Goal: Task Accomplishment & Management: Complete application form

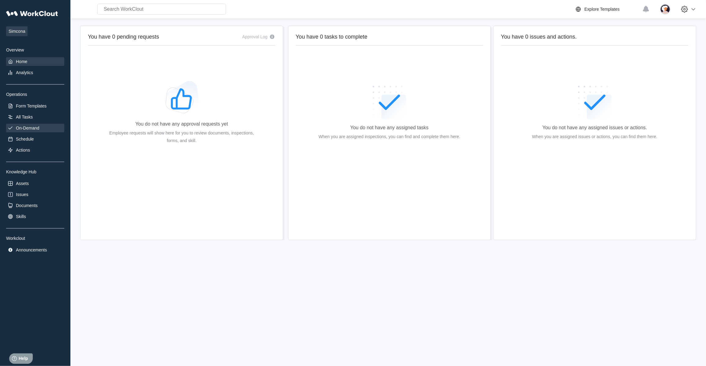
click at [25, 124] on div "On-Demand" at bounding box center [35, 128] width 58 height 9
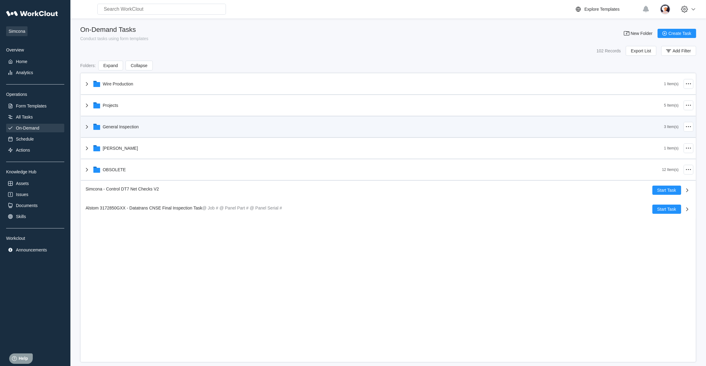
click at [86, 127] on icon at bounding box center [86, 126] width 7 height 7
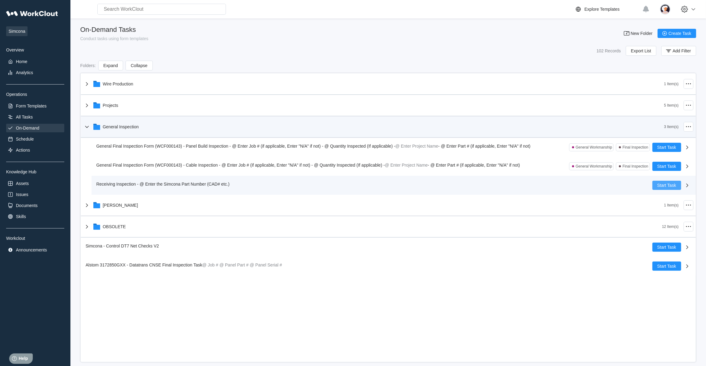
click at [667, 184] on span "Start Task" at bounding box center [666, 185] width 19 height 4
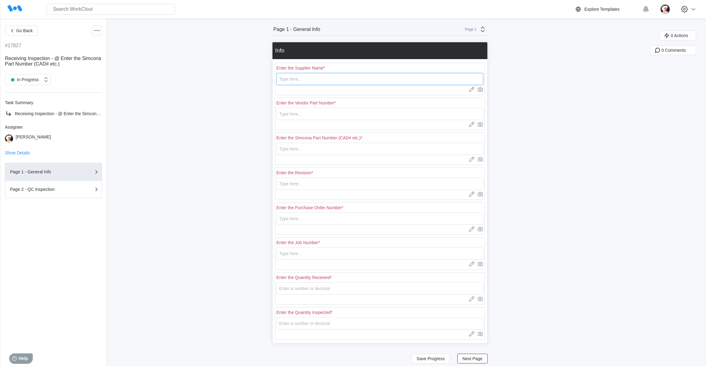
click at [309, 76] on input "text" at bounding box center [379, 79] width 207 height 12
type input "Hazlow"
drag, startPoint x: 316, startPoint y: 114, endPoint x: 316, endPoint y: 108, distance: 6.1
click at [316, 114] on input "text" at bounding box center [379, 114] width 207 height 12
type input "WL00051"
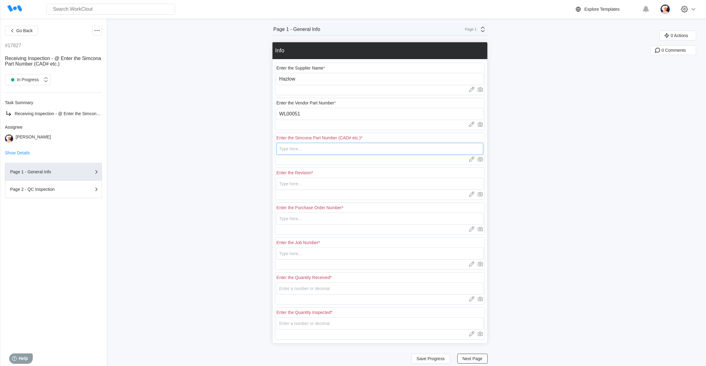
click at [309, 150] on input "text" at bounding box center [379, 149] width 207 height 12
type input "WL00051"
click at [343, 187] on input "text" at bounding box center [379, 184] width 207 height 12
click at [412, 182] on input "text" at bounding box center [379, 184] width 207 height 12
type input "2"
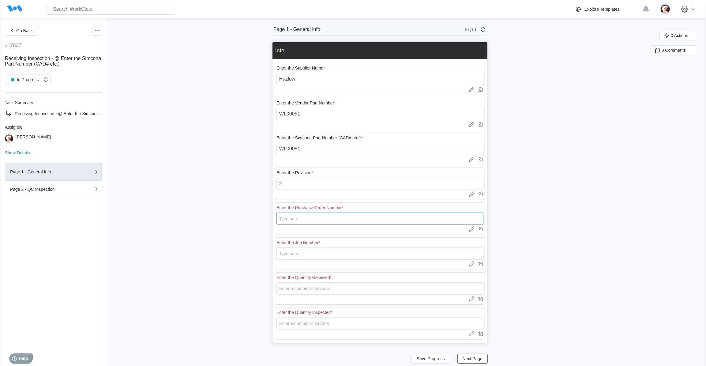
click at [385, 221] on input "text" at bounding box center [379, 218] width 207 height 12
type input "18480"
click at [378, 253] on input "text" at bounding box center [379, 253] width 207 height 12
type input "N/A"
click at [323, 287] on input "number" at bounding box center [379, 288] width 207 height 12
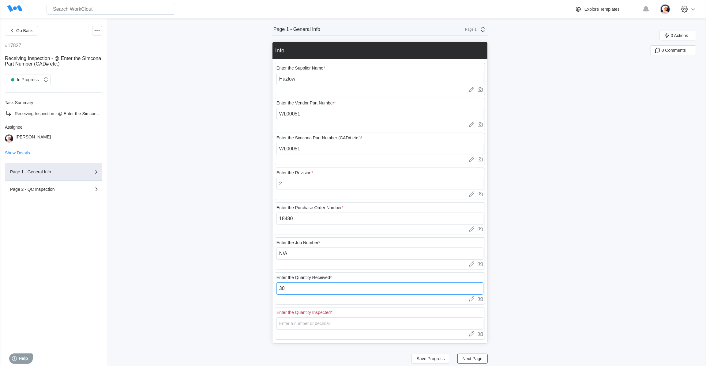
type input "30"
click at [314, 324] on input "number" at bounding box center [379, 323] width 207 height 12
type input "8"
click at [470, 359] on span "Next Page" at bounding box center [472, 358] width 20 height 4
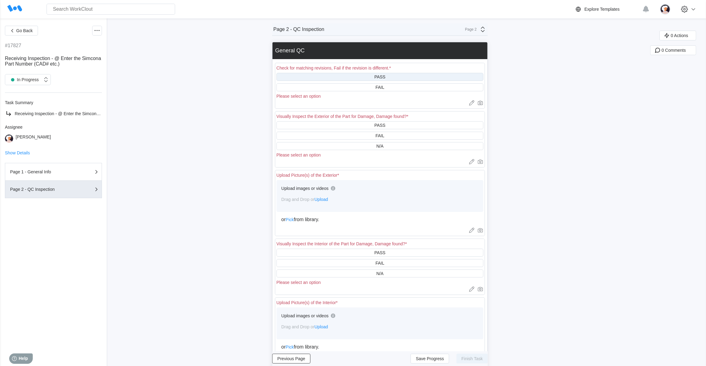
click at [350, 79] on div "PASS" at bounding box center [379, 77] width 207 height 8
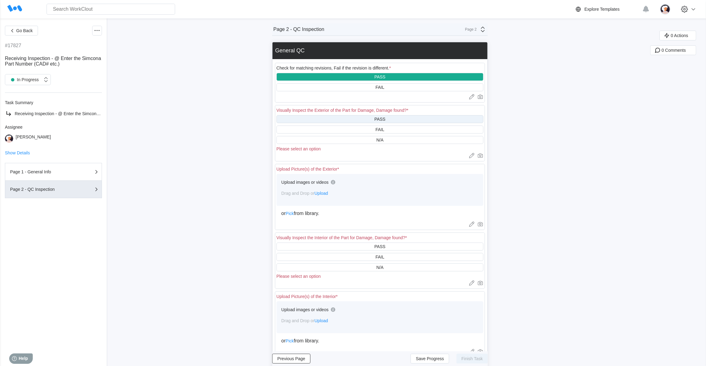
click at [348, 119] on div "PASS" at bounding box center [379, 119] width 207 height 8
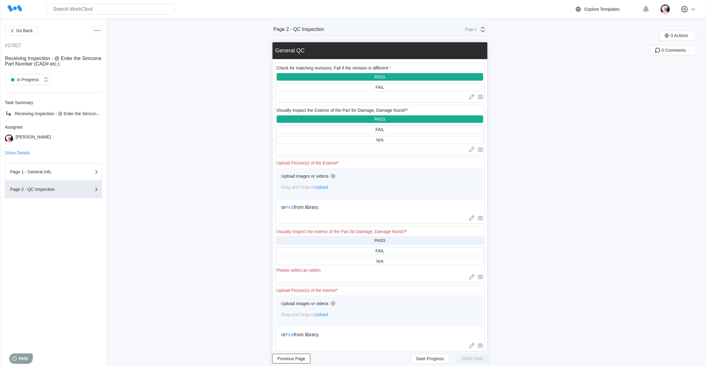
click at [348, 241] on div "PASS" at bounding box center [379, 240] width 207 height 8
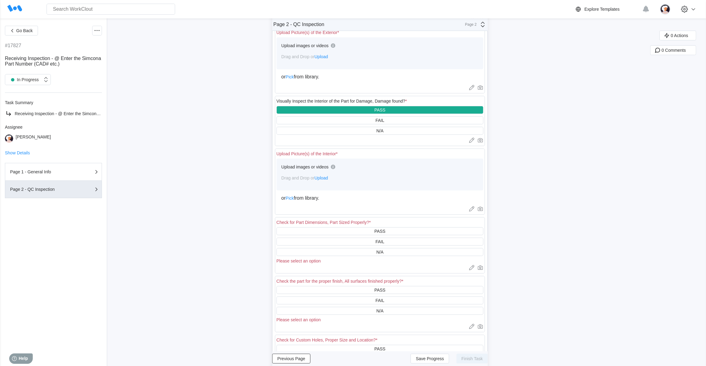
scroll to position [139, 0]
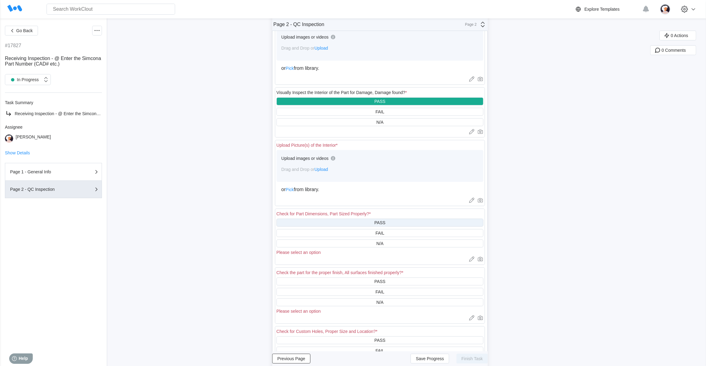
click at [344, 223] on div "PASS" at bounding box center [379, 223] width 207 height 8
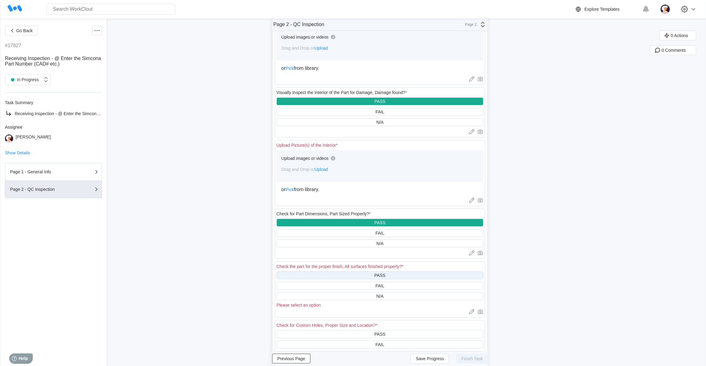
click at [348, 275] on div "PASS" at bounding box center [379, 275] width 207 height 8
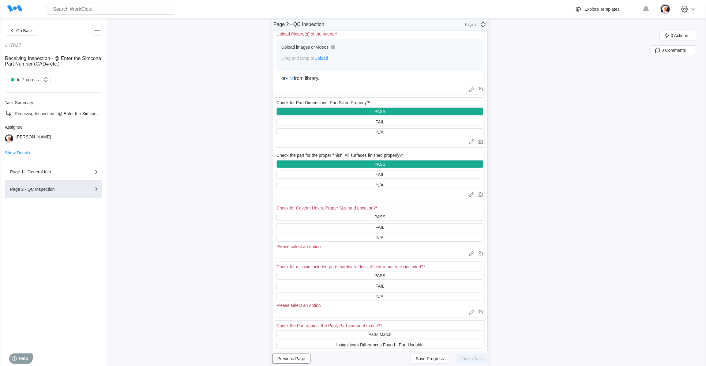
scroll to position [250, 0]
click at [352, 241] on div "N/A" at bounding box center [379, 237] width 207 height 8
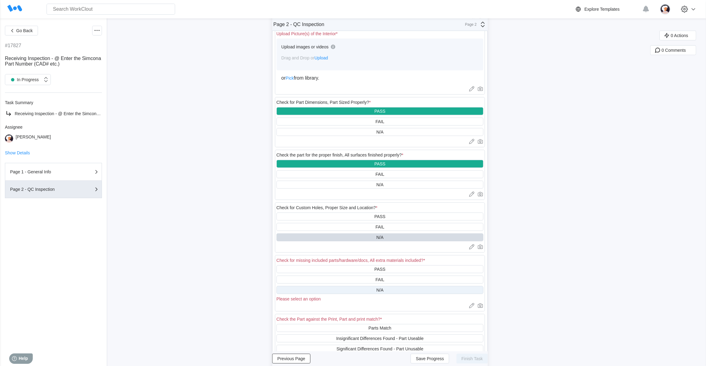
click at [357, 294] on div "N/A" at bounding box center [379, 290] width 207 height 8
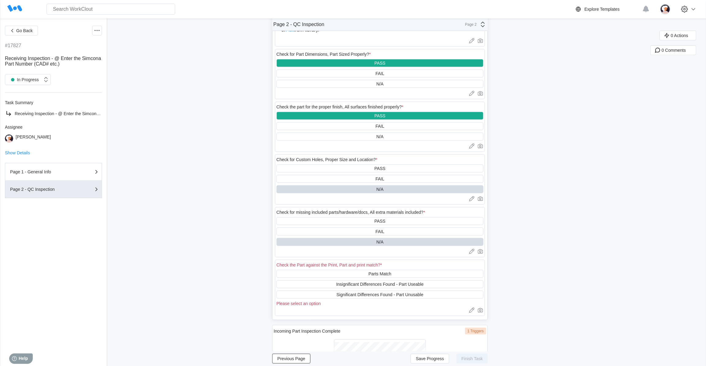
scroll to position [306, 0]
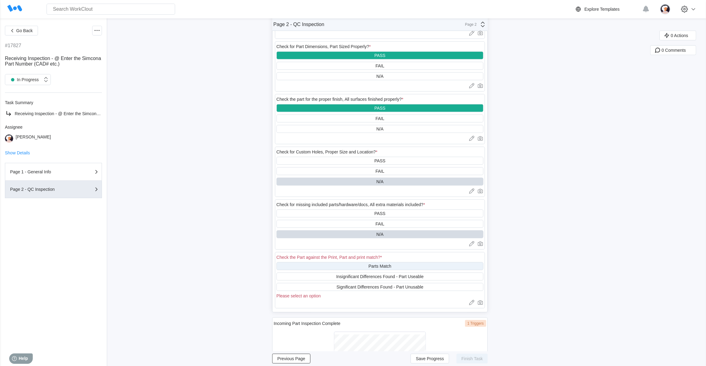
click at [318, 270] on div "Parts Match" at bounding box center [379, 266] width 207 height 8
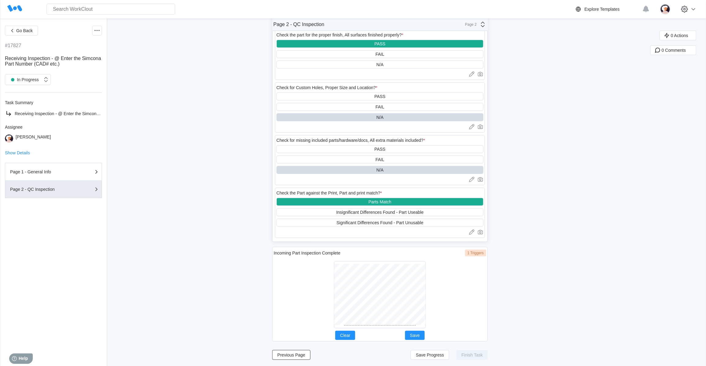
scroll to position [374, 0]
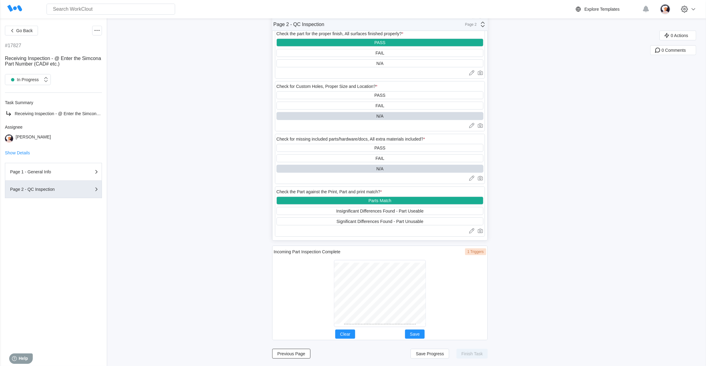
click at [378, 327] on div at bounding box center [380, 293] width 212 height 72
click at [418, 254] on div "Incoming Part Inspection Complete 1 Triggers Clear Save" at bounding box center [379, 292] width 215 height 95
click at [412, 334] on span "Save" at bounding box center [415, 334] width 10 height 4
click at [427, 355] on span "Save Progress" at bounding box center [430, 353] width 28 height 4
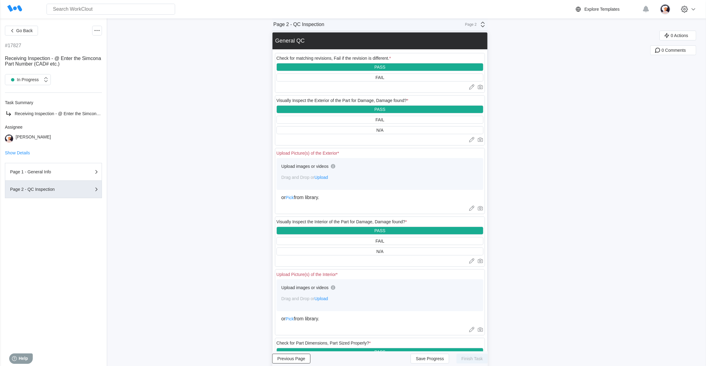
scroll to position [0, 0]
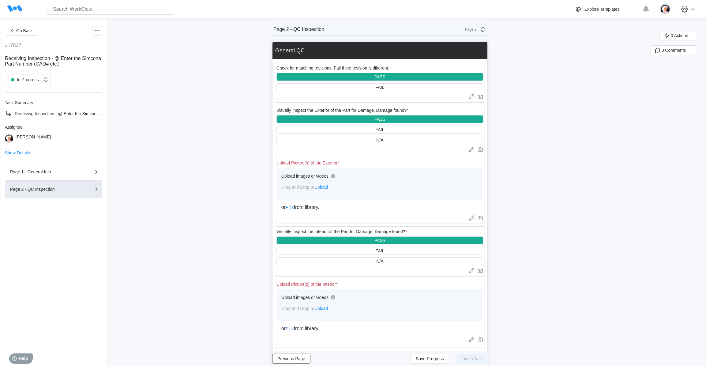
click at [327, 187] on span "Upload" at bounding box center [320, 187] width 13 height 5
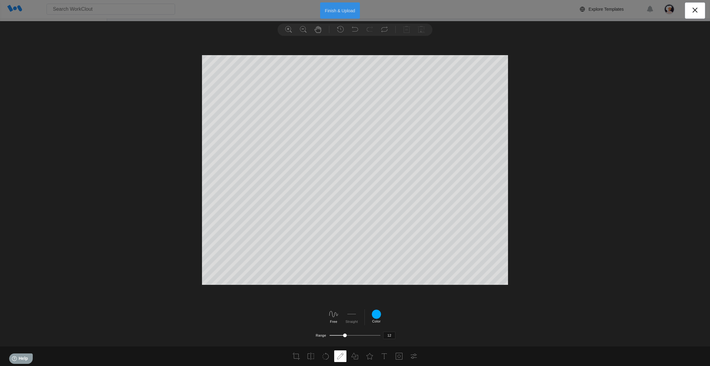
click at [350, 8] on button "Finish & Upload" at bounding box center [340, 10] width 40 height 16
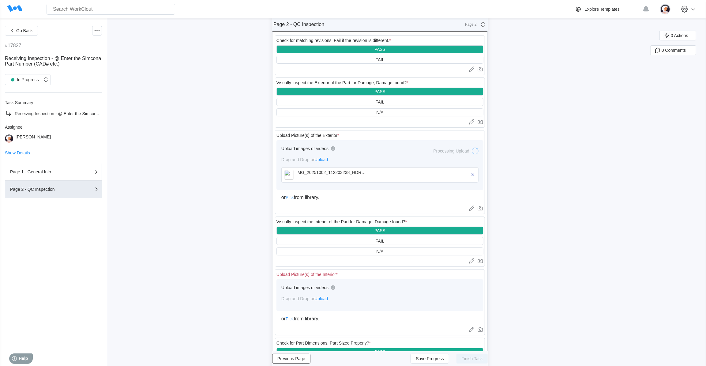
scroll to position [83, 0]
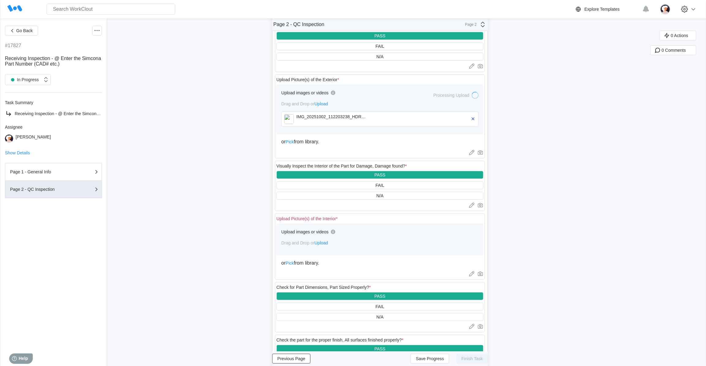
click at [325, 244] on span "Upload" at bounding box center [320, 242] width 13 height 5
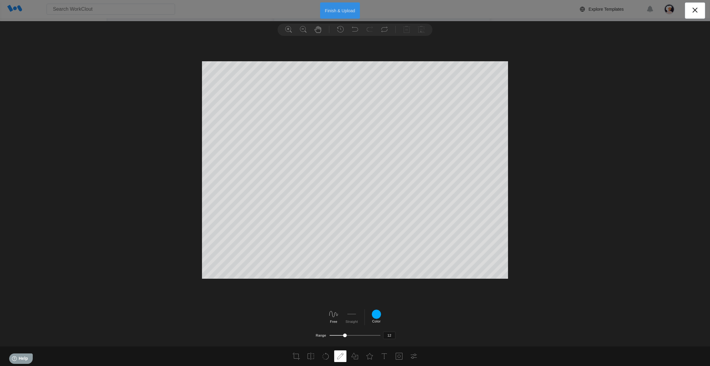
click at [328, 10] on button "Finish & Upload" at bounding box center [340, 10] width 40 height 16
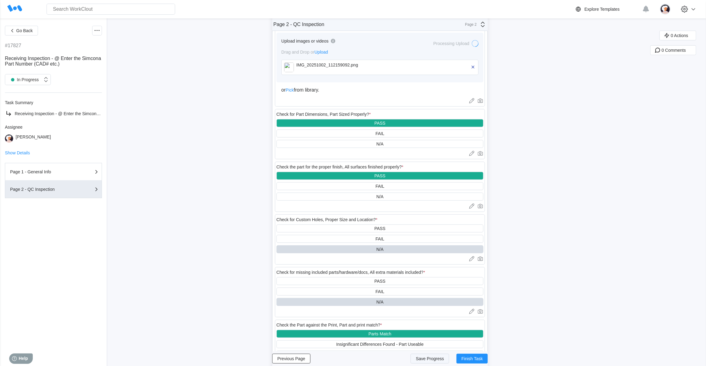
scroll to position [334, 0]
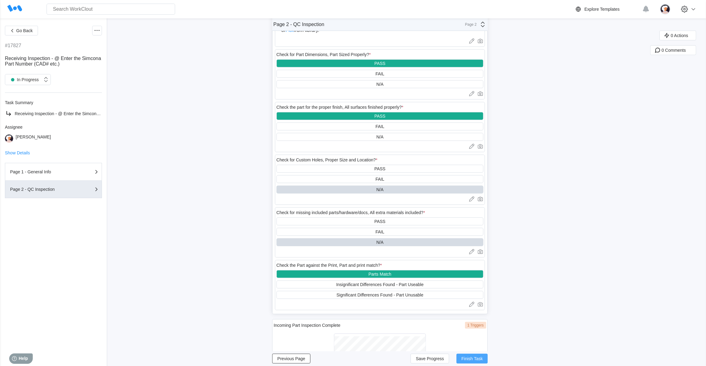
click at [474, 357] on span "Finish Task" at bounding box center [471, 358] width 21 height 4
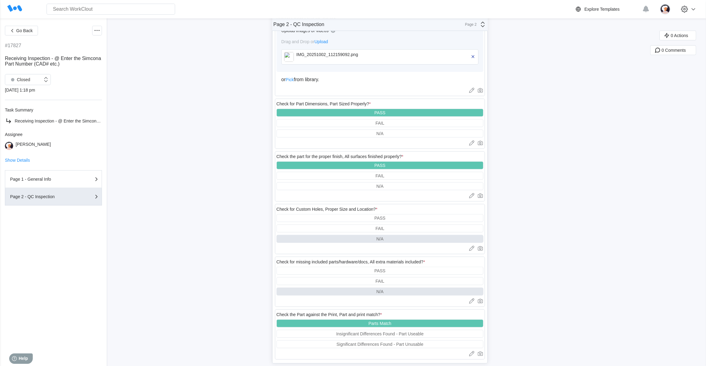
scroll to position [223, 0]
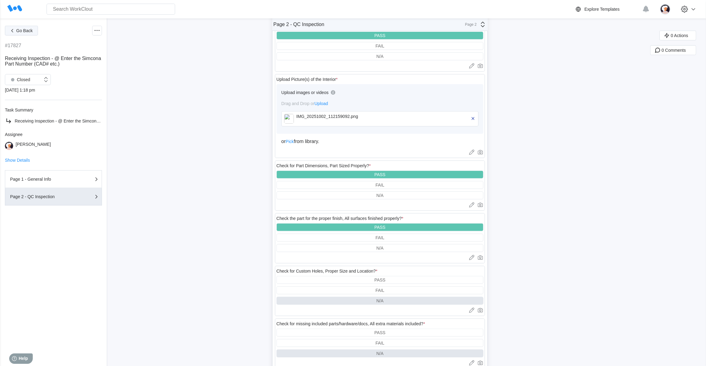
click at [24, 31] on span "Go Back" at bounding box center [24, 30] width 17 height 4
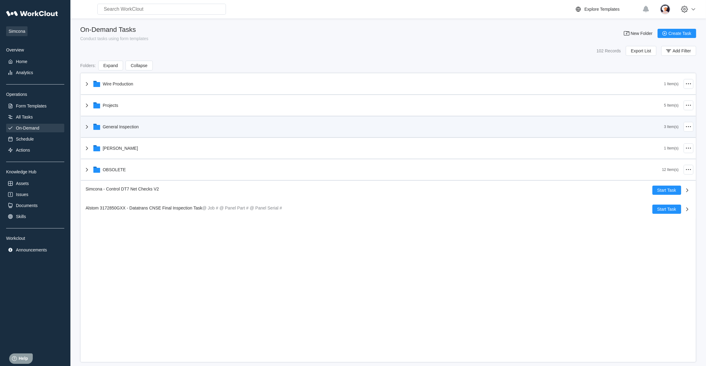
click at [88, 126] on icon at bounding box center [86, 126] width 7 height 7
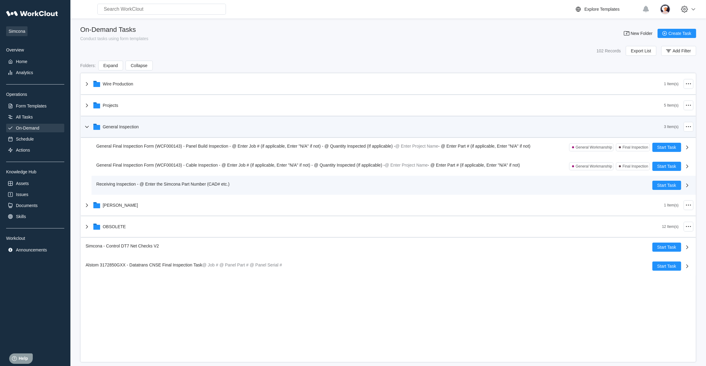
click at [108, 186] on div "Receiving Inspection - @ Enter the Simcona Part Number (CAD# etc.)" at bounding box center [164, 184] width 136 height 7
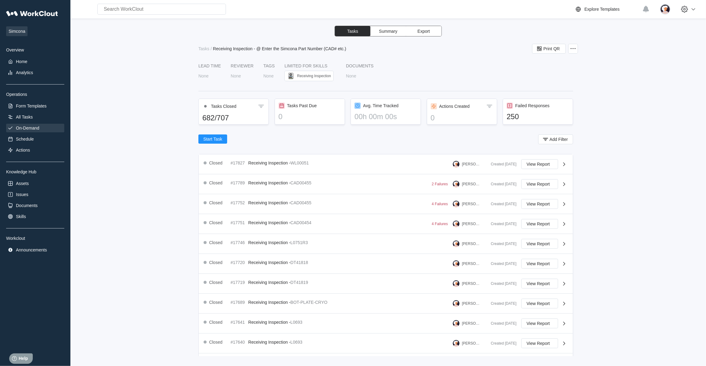
click at [33, 128] on div "On-Demand" at bounding box center [27, 127] width 23 height 5
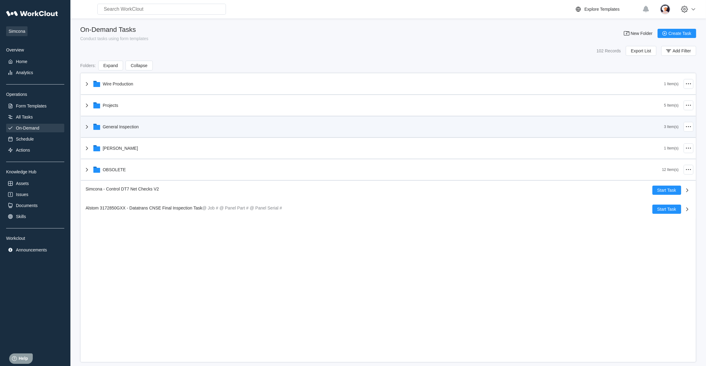
click at [86, 127] on icon at bounding box center [86, 126] width 7 height 7
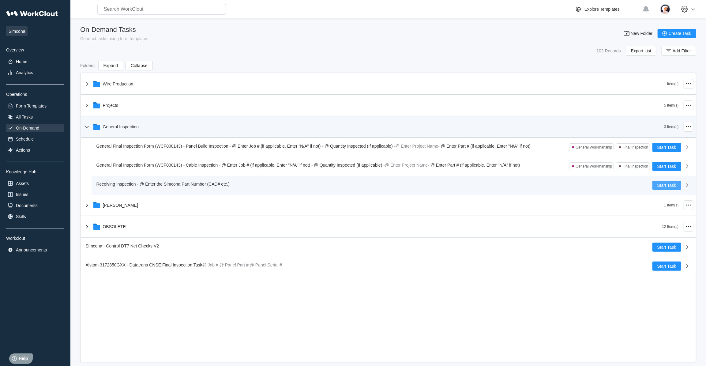
click at [665, 184] on span "Start Task" at bounding box center [666, 185] width 19 height 4
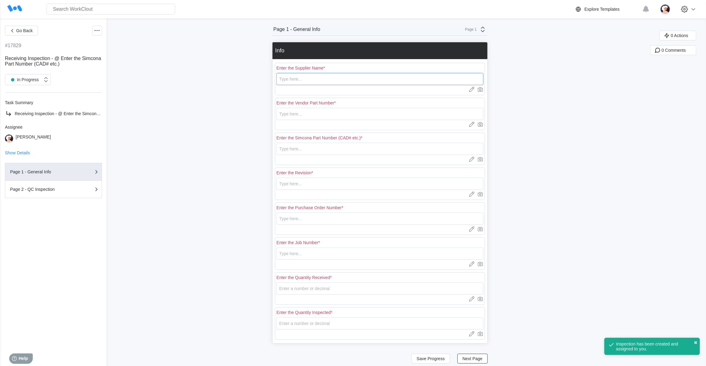
click at [305, 78] on input "text" at bounding box center [379, 79] width 207 height 12
type input "Accu-Bend"
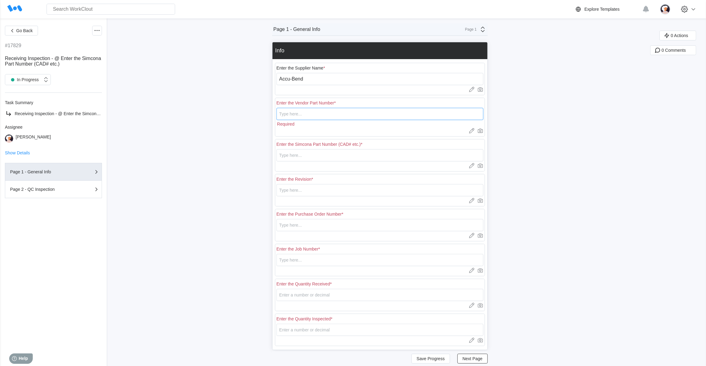
click at [322, 115] on input "text" at bounding box center [379, 114] width 207 height 12
type input "CAD00457"
click at [326, 145] on input "text" at bounding box center [379, 149] width 207 height 12
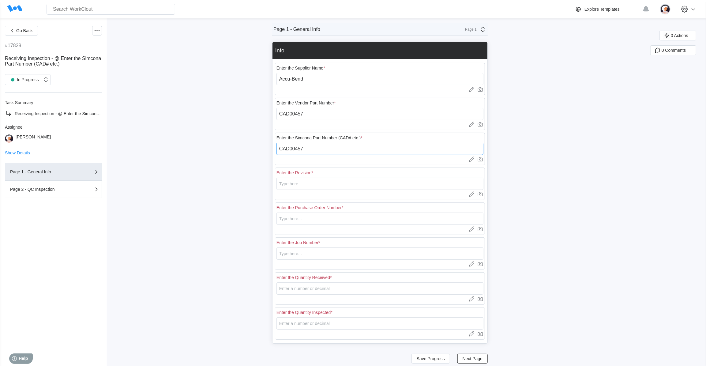
type input "CAD00457"
click at [319, 186] on input "text" at bounding box center [379, 184] width 207 height 12
type input "1"
click at [408, 227] on div at bounding box center [379, 229] width 207 height 6
click at [395, 217] on input "text" at bounding box center [379, 218] width 207 height 12
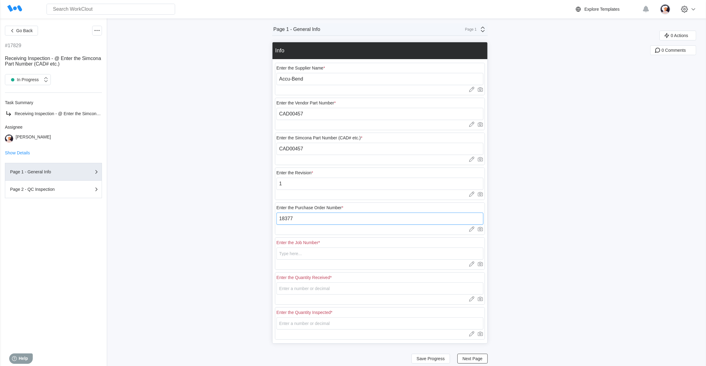
type input "18377"
click at [378, 257] on input "text" at bounding box center [379, 253] width 207 height 12
type input "N/A"
click at [312, 290] on input "number" at bounding box center [379, 288] width 207 height 12
type input "20"
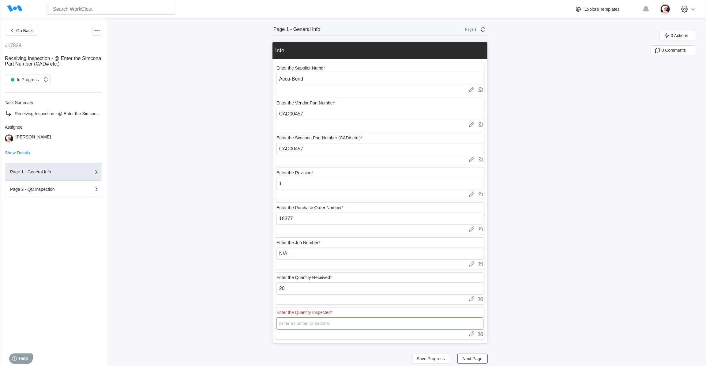
click at [334, 321] on input "number" at bounding box center [379, 323] width 207 height 12
type input "5"
click at [469, 357] on span "Next Page" at bounding box center [472, 358] width 20 height 4
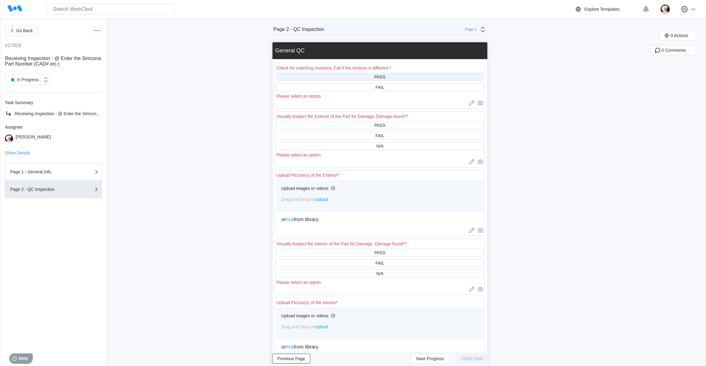
click at [367, 79] on div "PASS" at bounding box center [379, 77] width 207 height 8
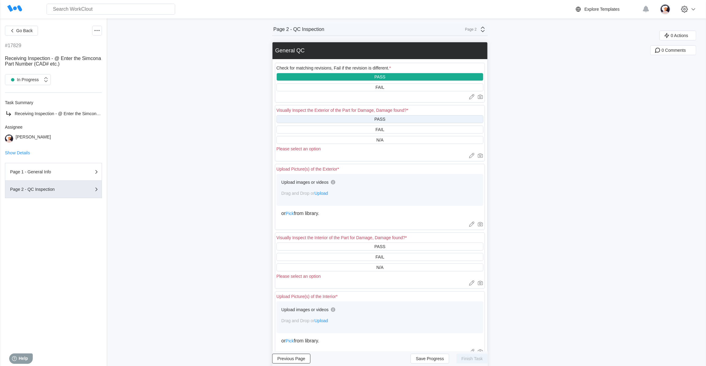
click at [360, 118] on div "PASS" at bounding box center [379, 119] width 207 height 8
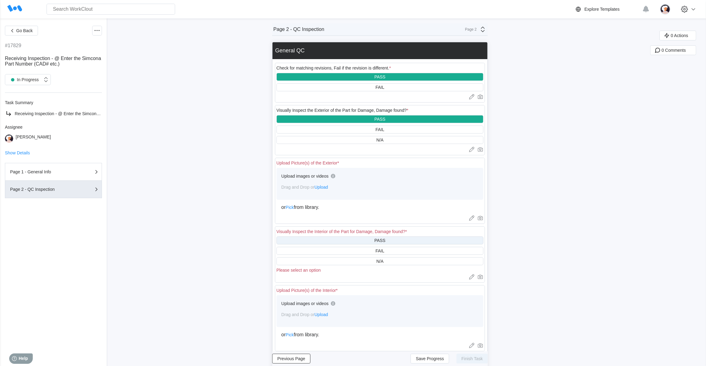
click at [376, 242] on div "PASS" at bounding box center [379, 240] width 207 height 8
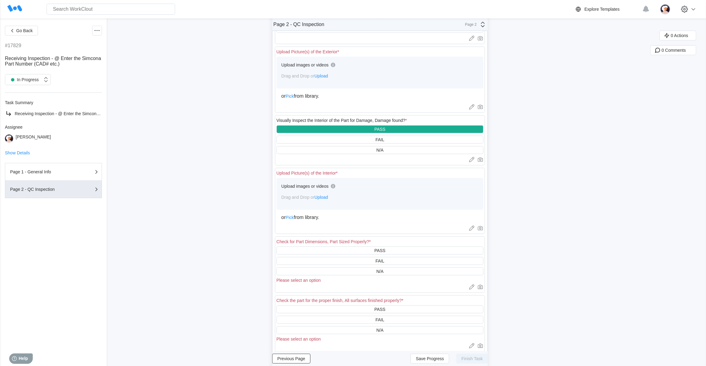
scroll to position [83, 0]
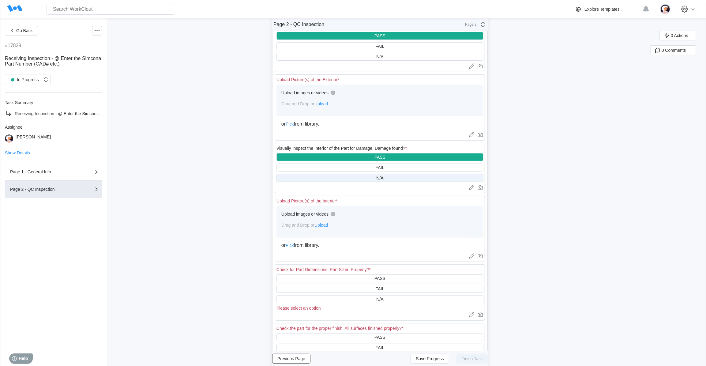
click at [357, 179] on div "N/A" at bounding box center [379, 178] width 207 height 8
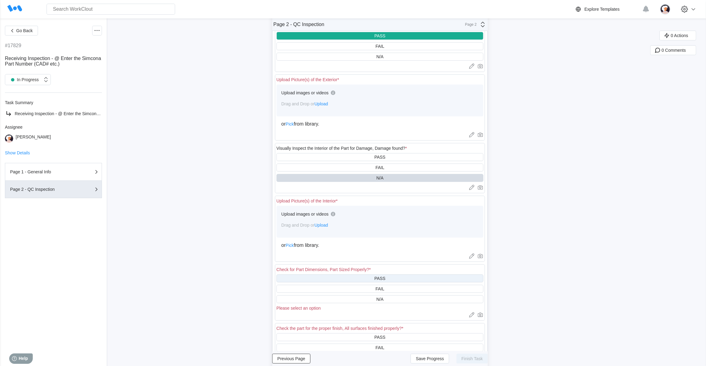
click at [368, 280] on div "PASS" at bounding box center [379, 278] width 207 height 8
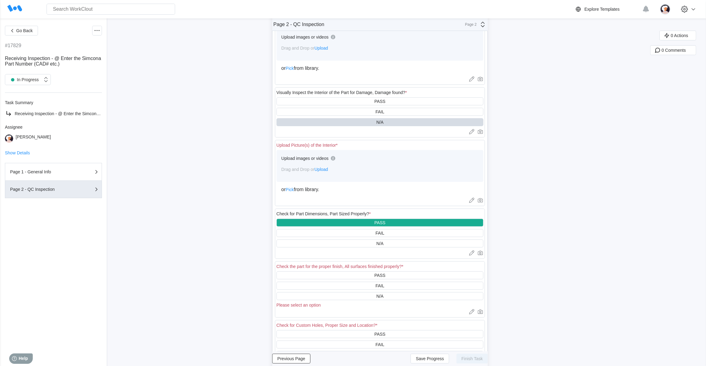
scroll to position [167, 0]
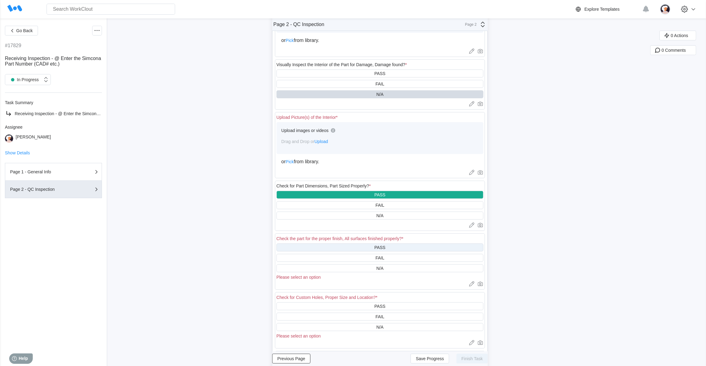
click at [358, 250] on div "PASS" at bounding box center [379, 247] width 207 height 8
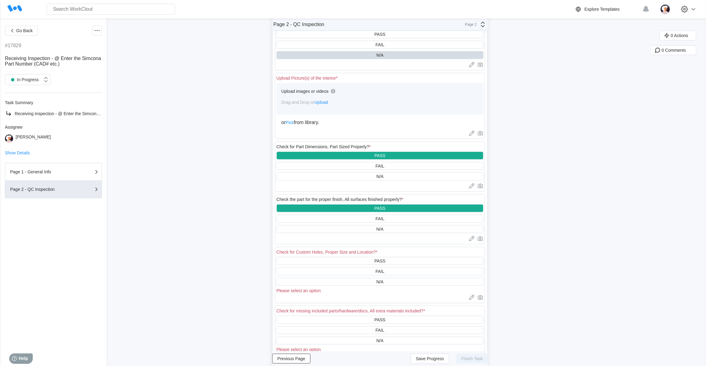
scroll to position [223, 0]
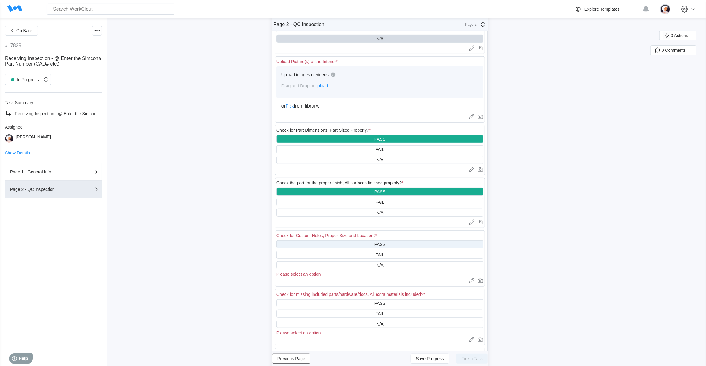
click at [357, 246] on div "PASS" at bounding box center [379, 244] width 207 height 8
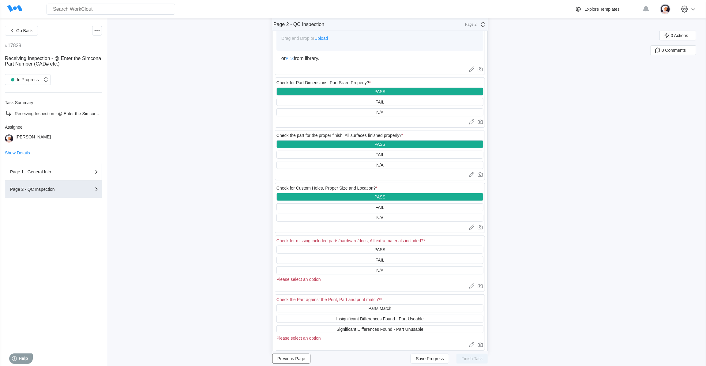
scroll to position [278, 0]
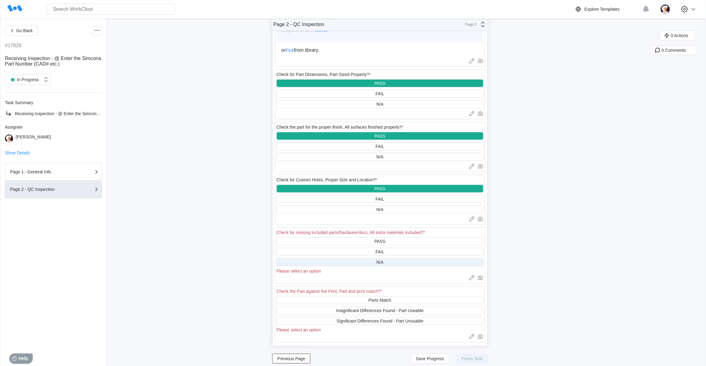
click at [355, 266] on div "N/A" at bounding box center [379, 262] width 207 height 8
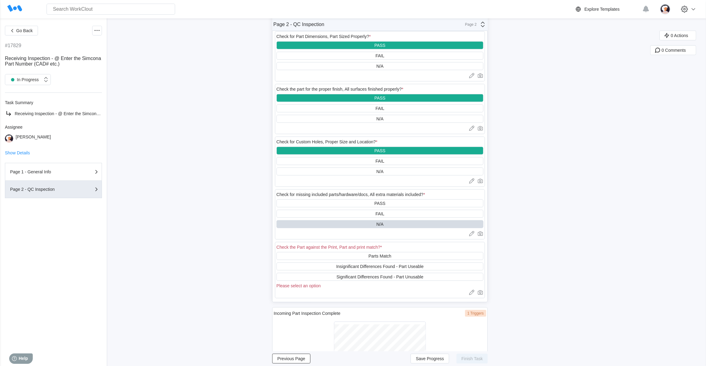
scroll to position [334, 0]
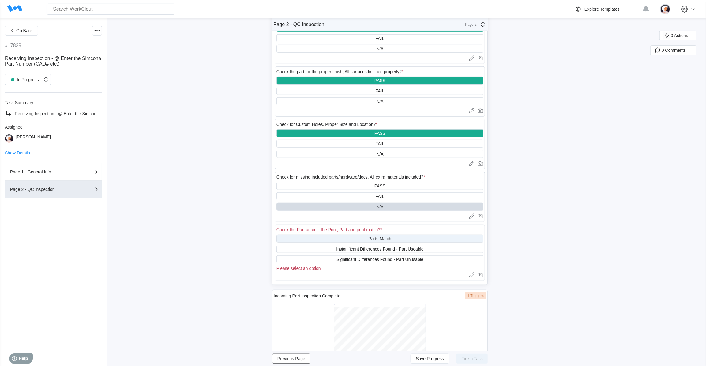
click at [371, 239] on div "Parts Match" at bounding box center [380, 238] width 23 height 5
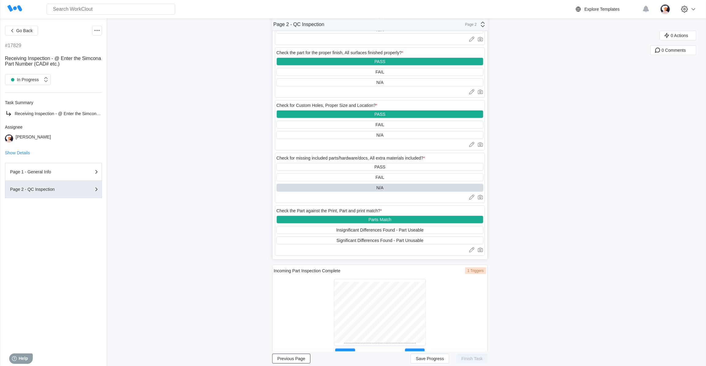
scroll to position [374, 0]
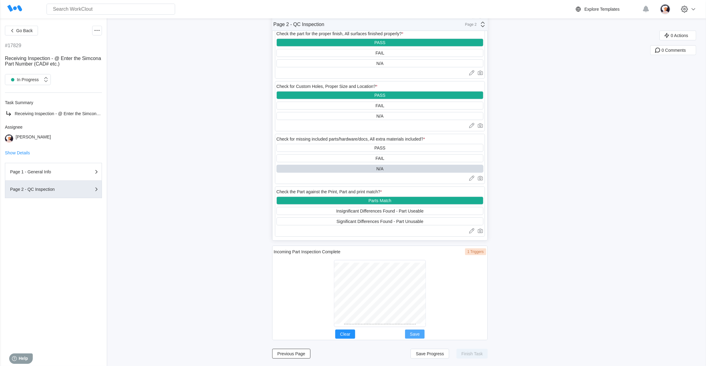
click at [416, 333] on span "Save" at bounding box center [415, 334] width 10 height 4
click at [432, 355] on span "Save Progress" at bounding box center [430, 353] width 28 height 4
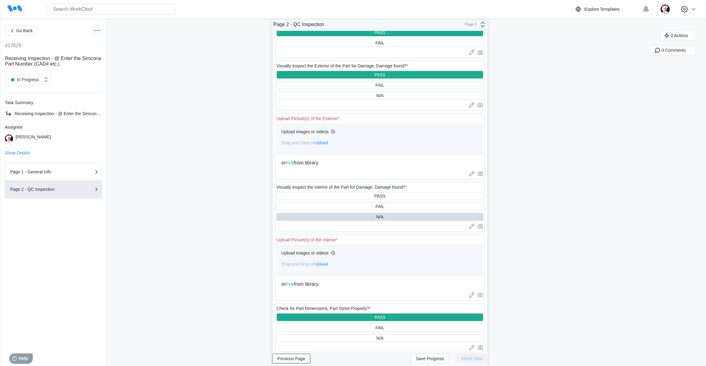
scroll to position [12, 0]
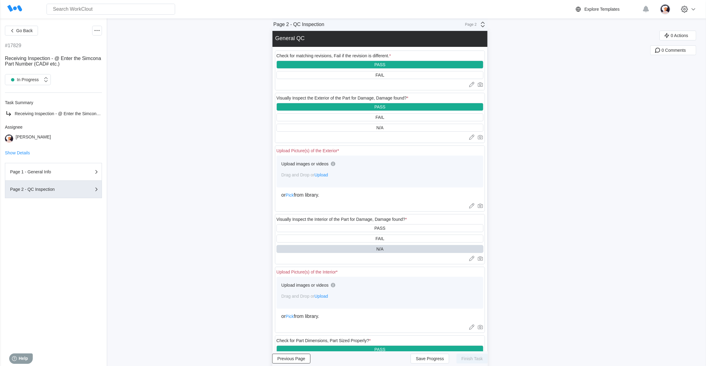
click at [322, 176] on span "Upload" at bounding box center [320, 174] width 13 height 5
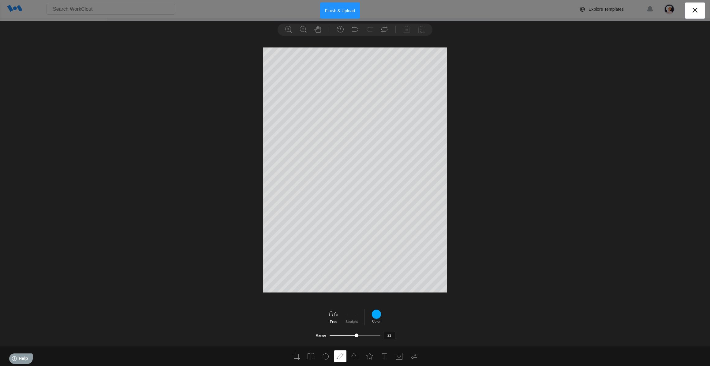
type input "23"
drag, startPoint x: 345, startPoint y: 335, endPoint x: 364, endPoint y: 335, distance: 19.6
click at [364, 335] on div at bounding box center [355, 335] width 51 height 5
drag, startPoint x: 364, startPoint y: 334, endPoint x: 346, endPoint y: 334, distance: 18.4
click at [347, 335] on div at bounding box center [349, 335] width 39 height 1
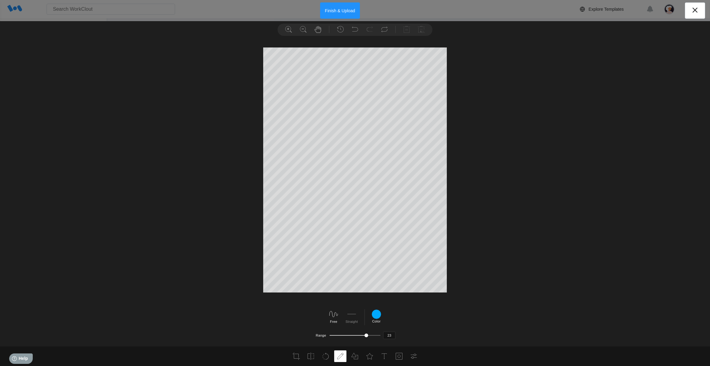
click at [346, 334] on div at bounding box center [355, 335] width 51 height 5
click at [344, 334] on div at bounding box center [355, 335] width 51 height 5
click at [698, 12] on icon at bounding box center [695, 10] width 10 height 10
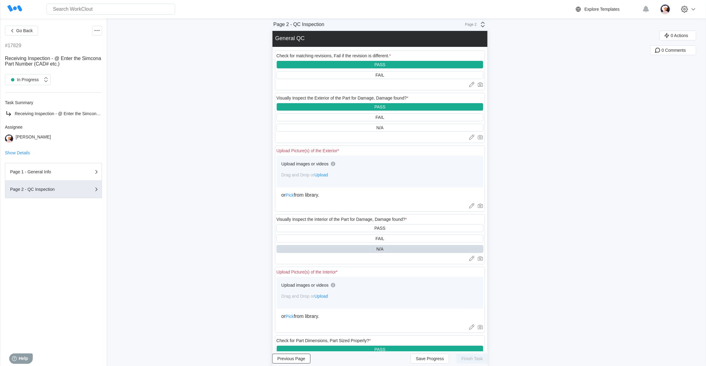
click at [323, 173] on span "Upload" at bounding box center [320, 174] width 13 height 5
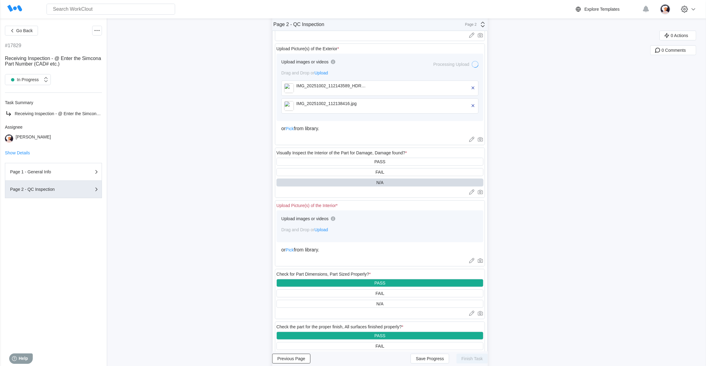
scroll to position [123, 0]
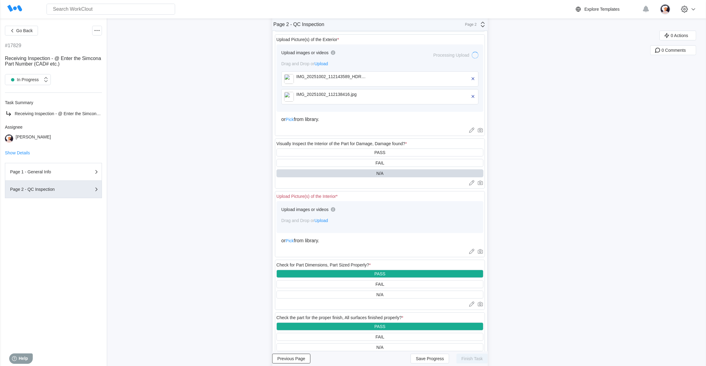
click at [322, 222] on span "Upload" at bounding box center [320, 220] width 13 height 5
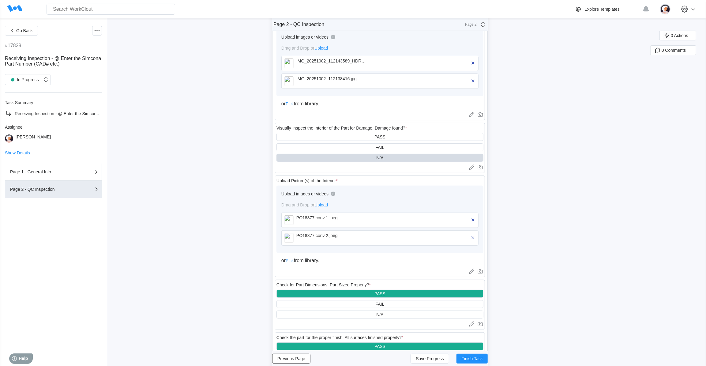
scroll to position [278, 0]
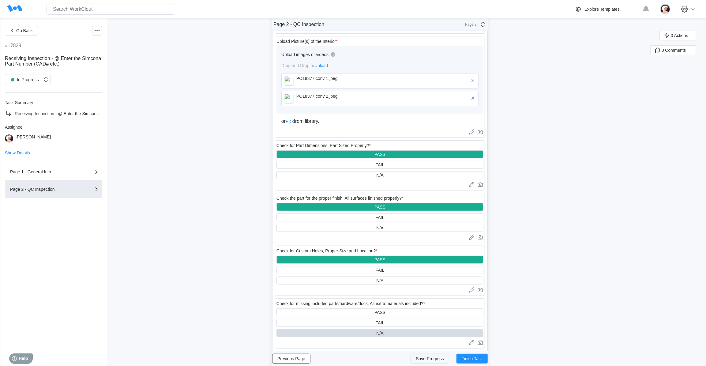
click at [423, 358] on span "Save Progress" at bounding box center [430, 358] width 28 height 4
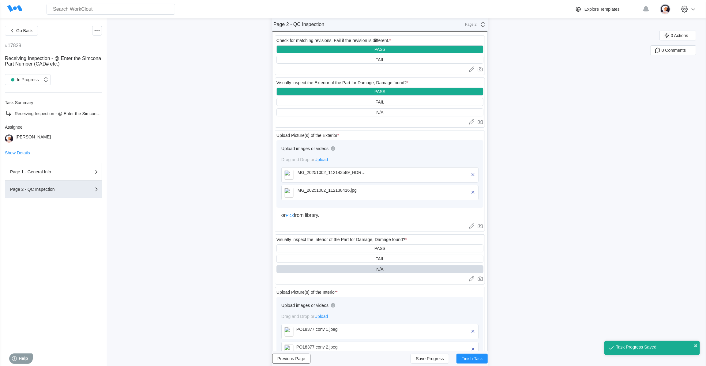
scroll to position [195, 0]
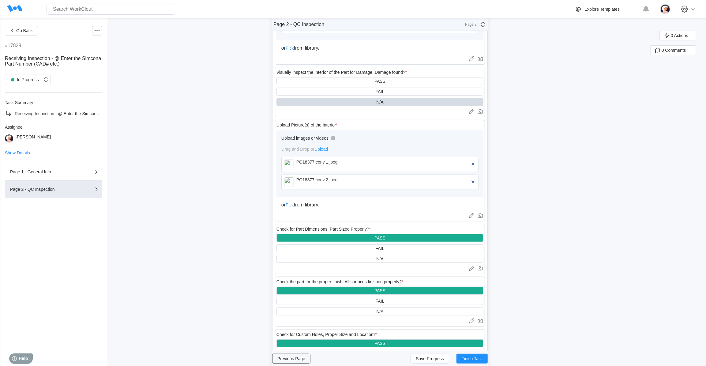
click at [303, 359] on span "Previous Page" at bounding box center [291, 358] width 28 height 4
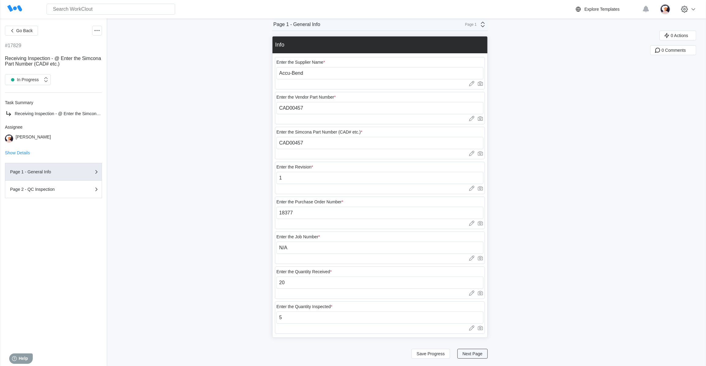
click at [470, 355] on span "Next Page" at bounding box center [472, 353] width 20 height 4
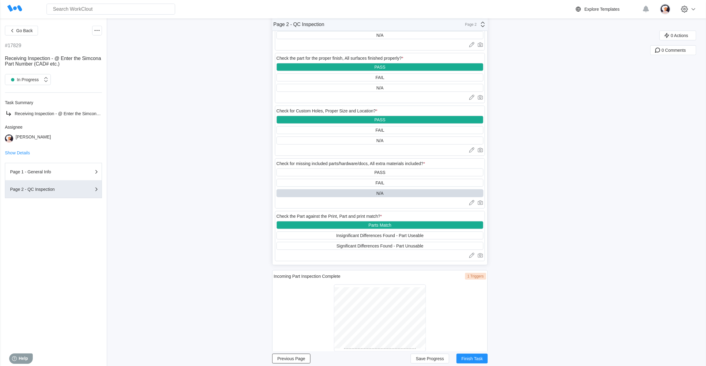
scroll to position [445, 0]
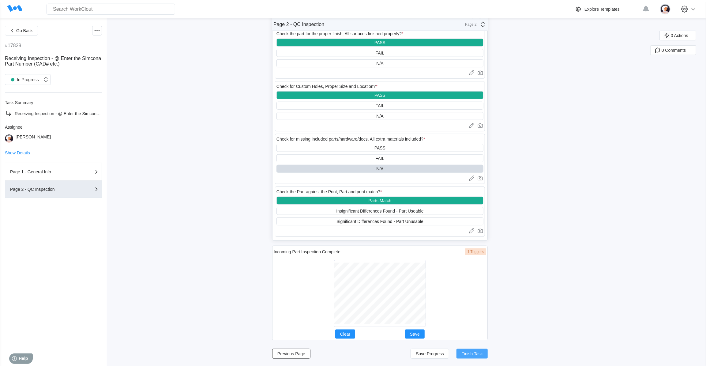
click at [468, 353] on span "Finish Task" at bounding box center [471, 353] width 21 height 4
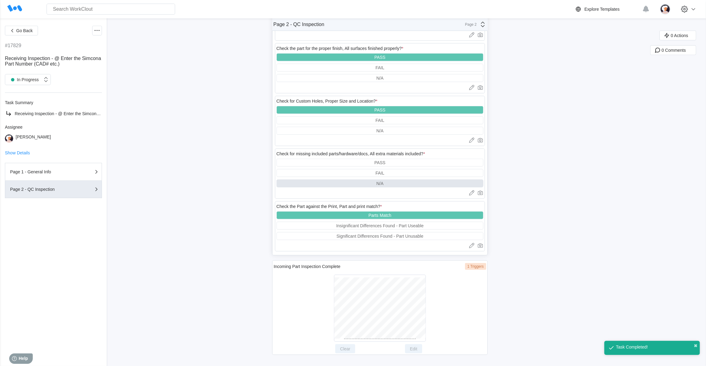
scroll to position [430, 0]
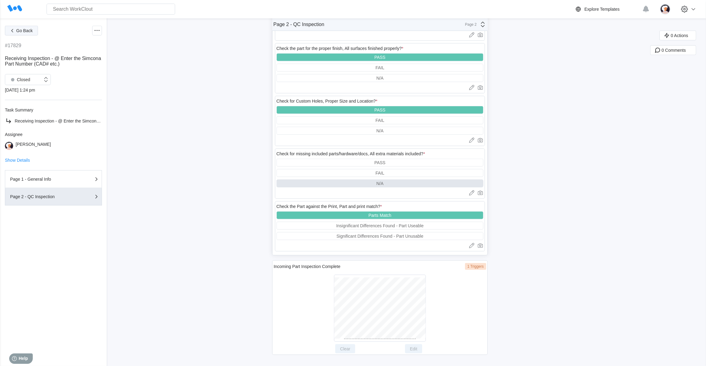
click at [23, 33] on button "Go Back" at bounding box center [21, 31] width 33 height 10
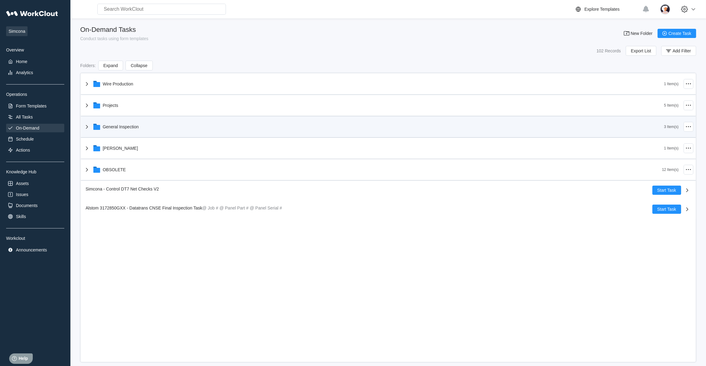
click at [87, 126] on icon at bounding box center [87, 127] width 2 height 4
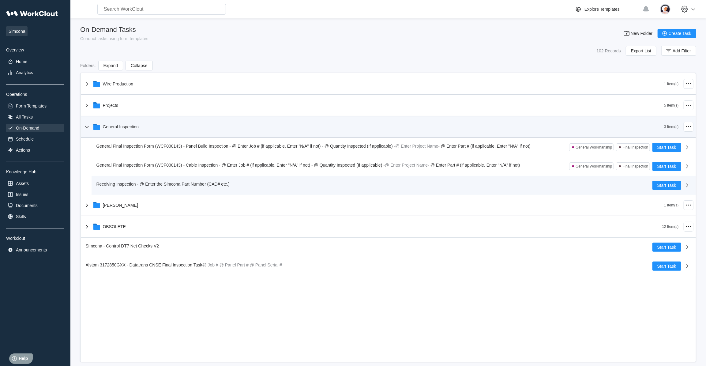
click at [108, 183] on span "Receiving Inspection - @ Enter the Simcona Part Number (CAD# etc.)" at bounding box center [162, 184] width 133 height 5
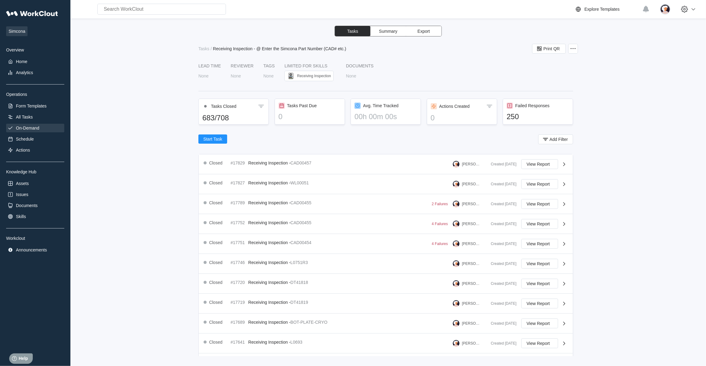
click at [27, 130] on div "On-Demand" at bounding box center [27, 127] width 23 height 5
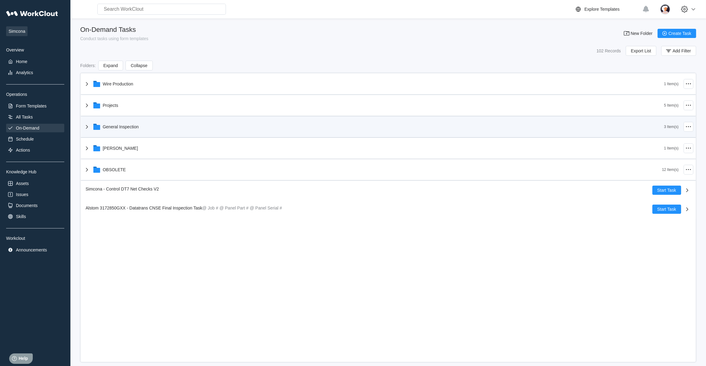
click at [87, 124] on icon at bounding box center [86, 126] width 7 height 7
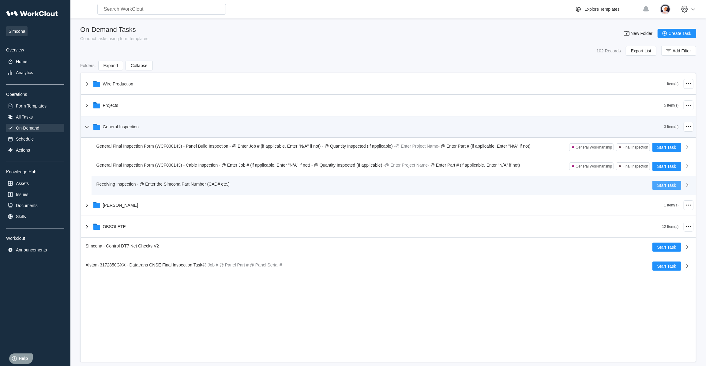
click at [668, 187] on span "Start Task" at bounding box center [666, 185] width 19 height 4
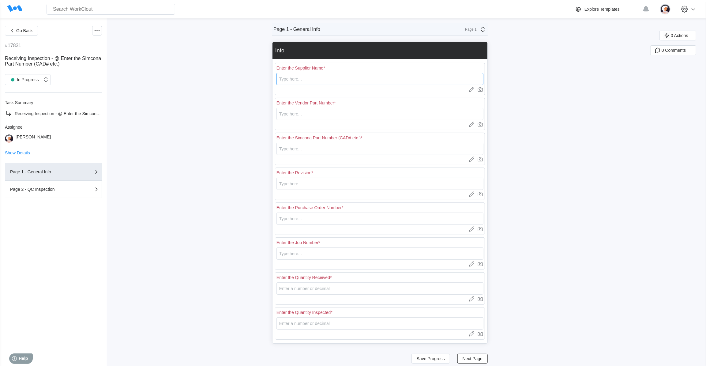
click at [293, 81] on input "text" at bounding box center [379, 79] width 207 height 12
type input "Accu-Bend"
type input "CAD00457"
type input "1"
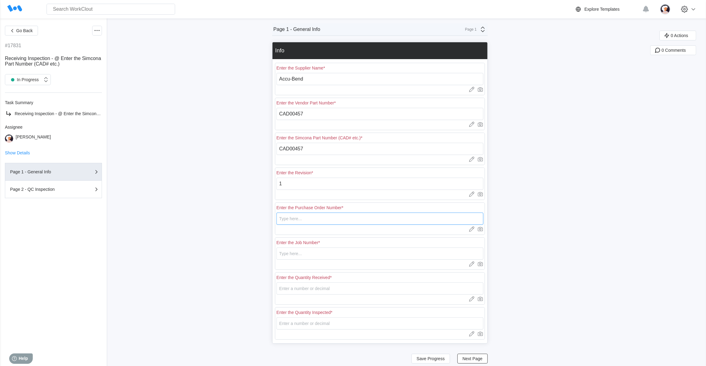
type input "18377"
type input "N/A"
type input "20"
type input "5"
click at [308, 114] on input "CAD00457" at bounding box center [379, 114] width 207 height 12
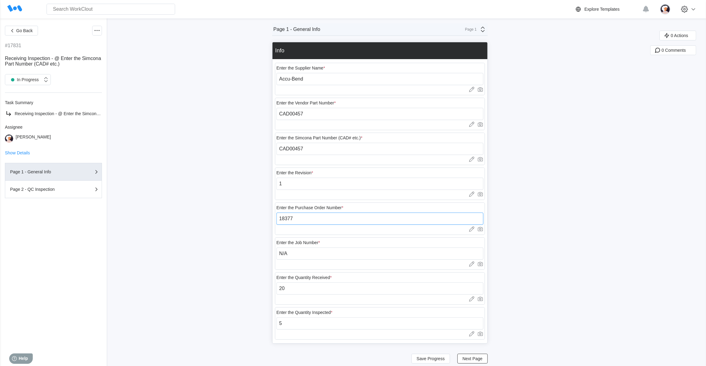
drag, startPoint x: 298, startPoint y: 217, endPoint x: 273, endPoint y: 217, distance: 24.2
click at [273, 217] on div "Go Back #17831 Receiving Inspection - @ Enter the Simcona Part Number (CAD# etc…" at bounding box center [353, 194] width 706 height 353
type input "18489"
click at [294, 286] on input "20" at bounding box center [379, 288] width 207 height 12
drag, startPoint x: 295, startPoint y: 287, endPoint x: 279, endPoint y: 288, distance: 16.8
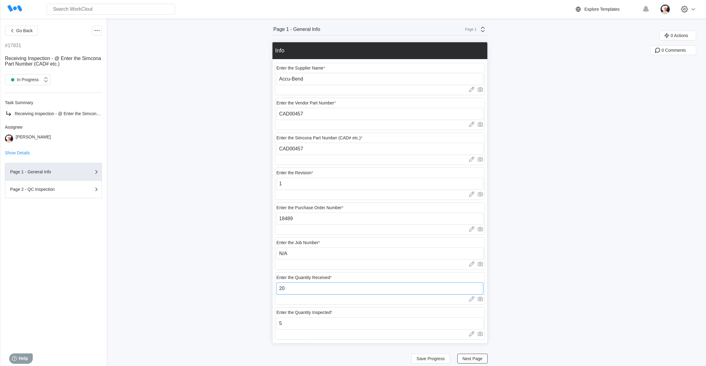
click at [279, 288] on input "20" at bounding box center [379, 288] width 207 height 12
type input "60"
drag, startPoint x: 290, startPoint y: 321, endPoint x: 278, endPoint y: 322, distance: 11.7
click at [278, 322] on input "5" at bounding box center [379, 323] width 207 height 12
type input "13"
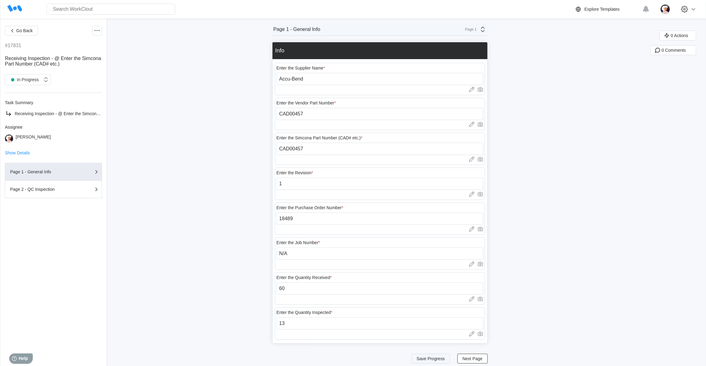
click at [428, 356] on span "Save Progress" at bounding box center [431, 358] width 28 height 4
click at [473, 361] on button "Next Page" at bounding box center [472, 359] width 30 height 10
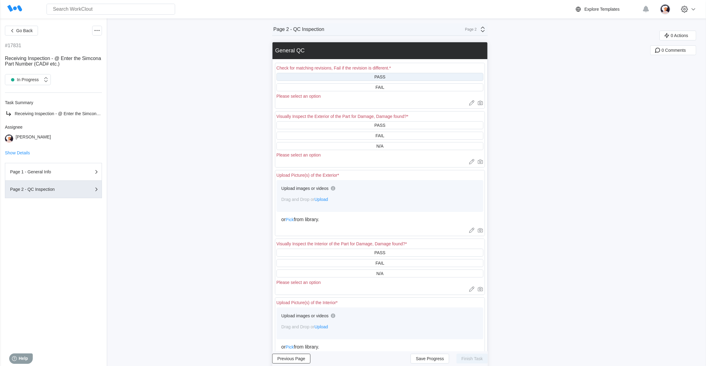
click at [364, 77] on div "PASS" at bounding box center [379, 77] width 207 height 8
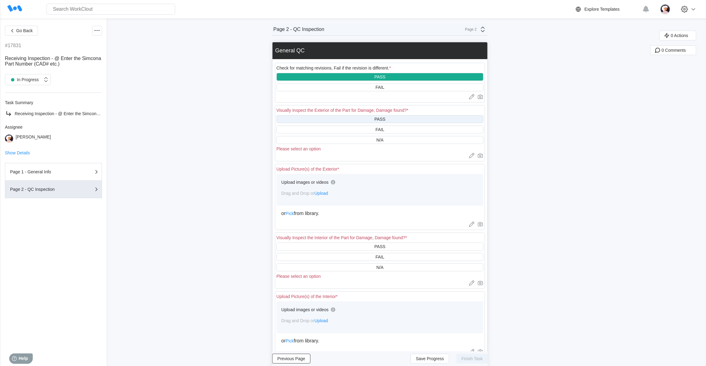
click at [361, 117] on div "PASS" at bounding box center [379, 119] width 207 height 8
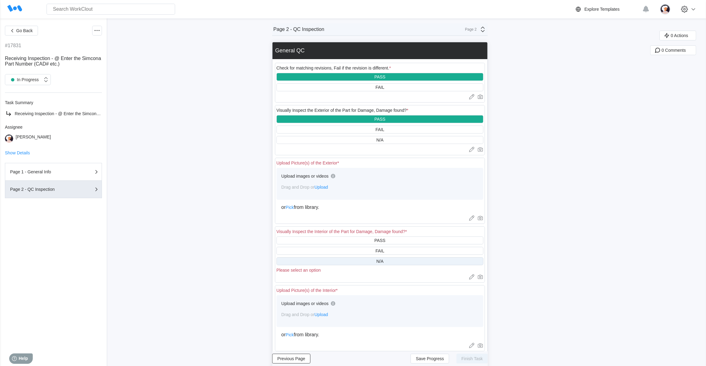
click at [348, 263] on div "N/A" at bounding box center [379, 261] width 207 height 8
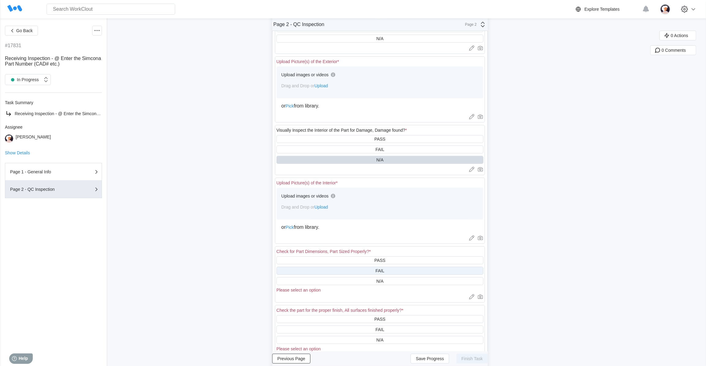
scroll to position [111, 0]
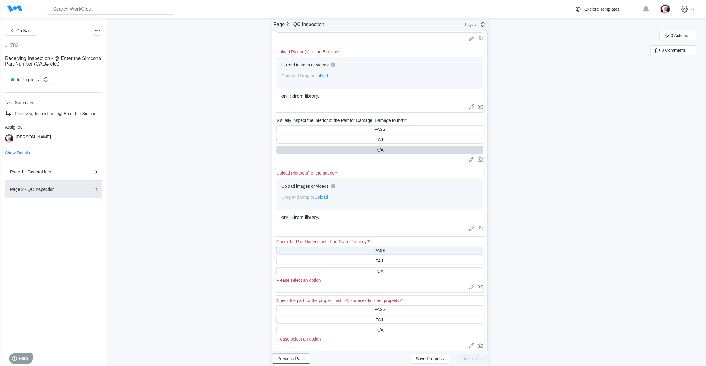
click at [346, 251] on div "PASS" at bounding box center [379, 250] width 207 height 8
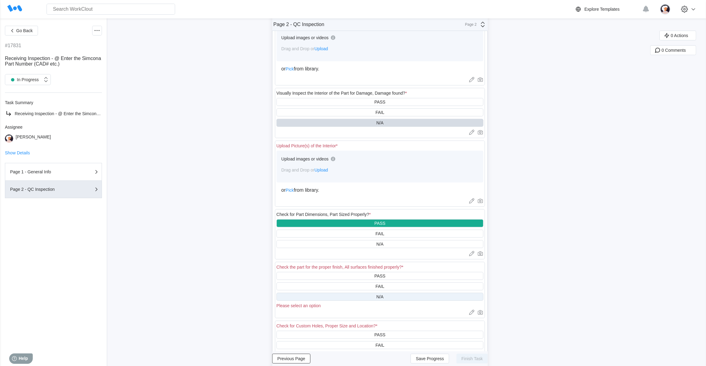
scroll to position [195, 0]
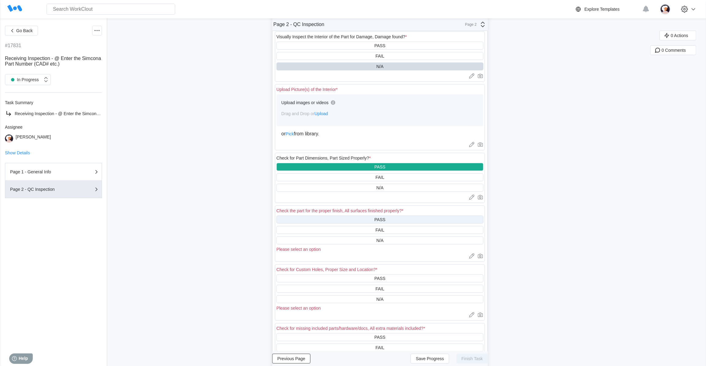
click at [342, 223] on div "PASS" at bounding box center [379, 219] width 207 height 8
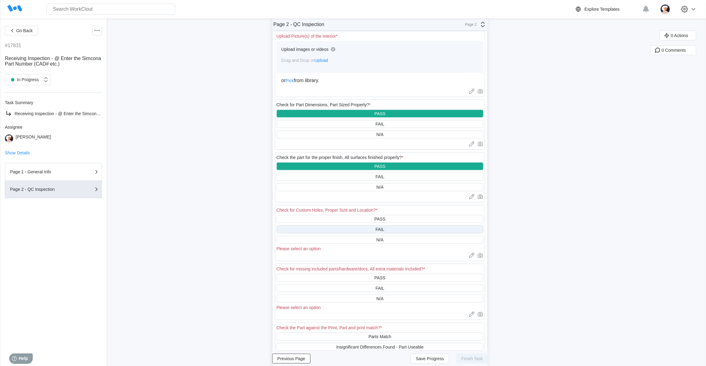
scroll to position [250, 0]
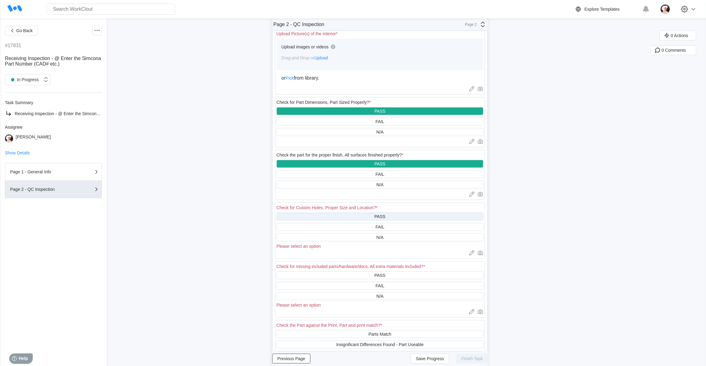
click at [345, 220] on div "PASS" at bounding box center [379, 216] width 207 height 8
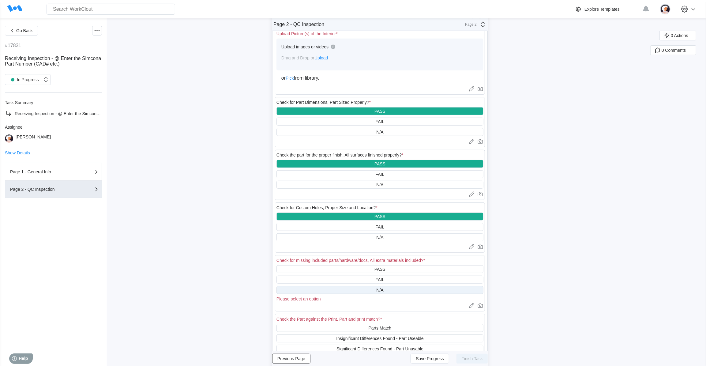
click at [360, 291] on div "N/A" at bounding box center [379, 290] width 207 height 8
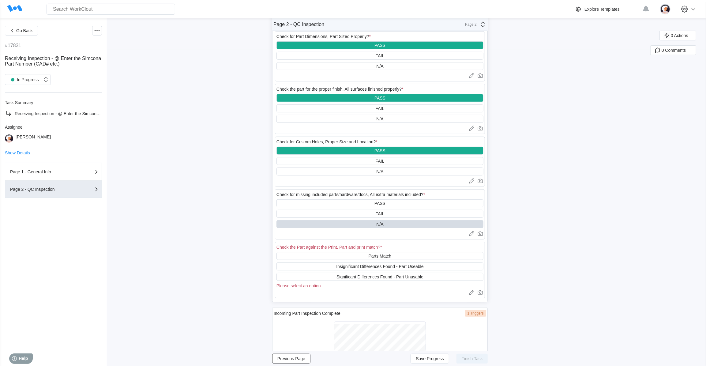
scroll to position [361, 0]
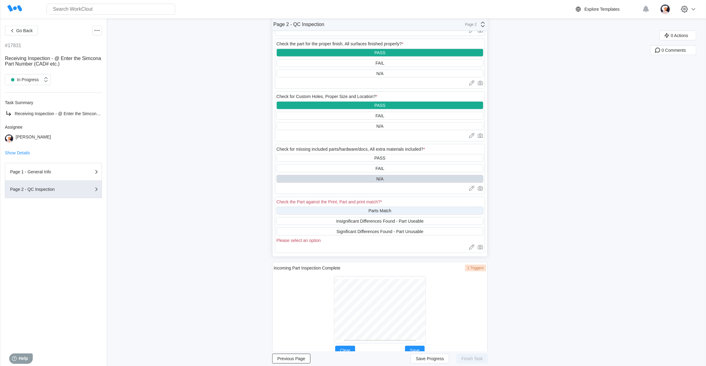
click at [349, 214] on div "Parts Match" at bounding box center [379, 211] width 207 height 8
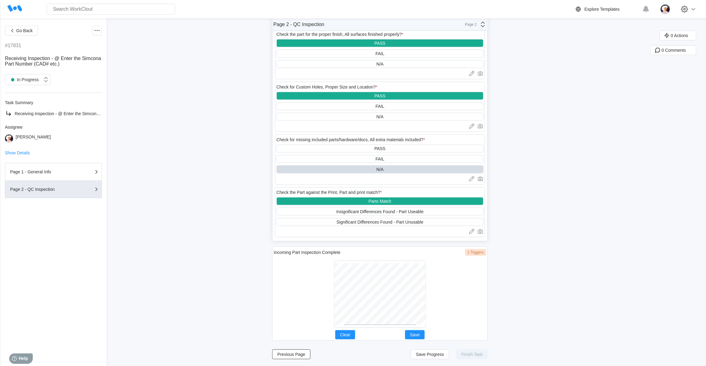
scroll to position [374, 0]
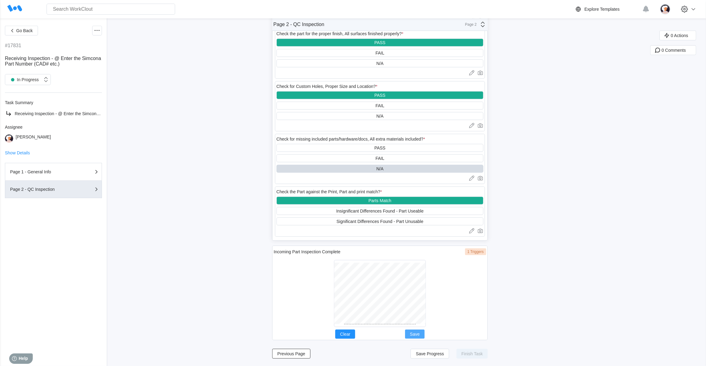
click at [419, 334] on span "Save" at bounding box center [415, 334] width 10 height 4
click at [436, 353] on span "Save Progress" at bounding box center [430, 353] width 28 height 4
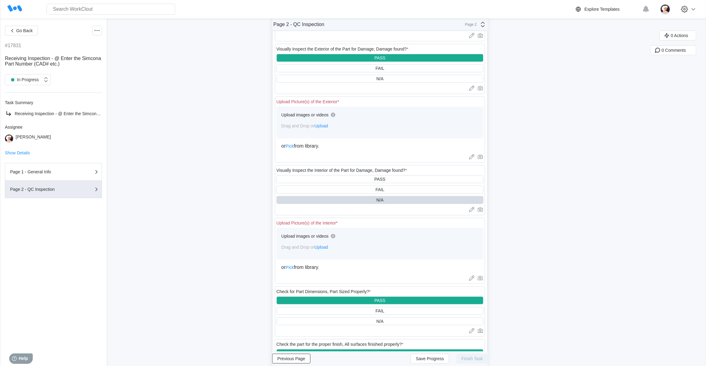
scroll to position [0, 0]
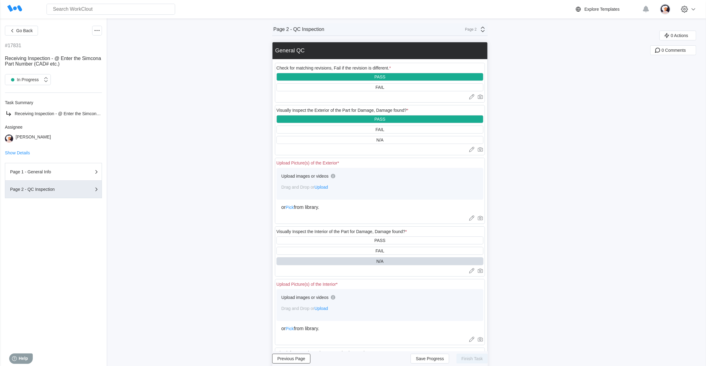
click at [323, 189] on span "Upload" at bounding box center [320, 187] width 13 height 5
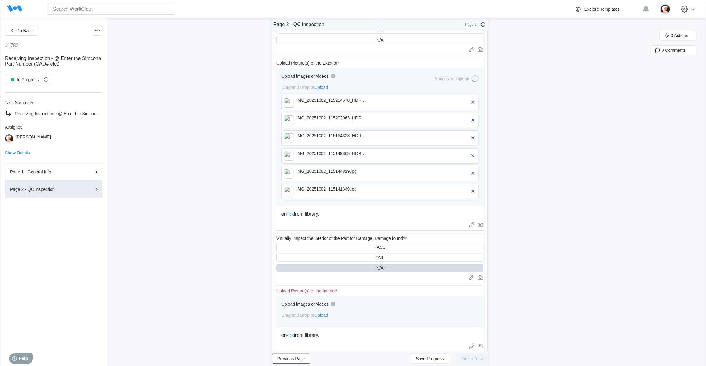
scroll to position [139, 0]
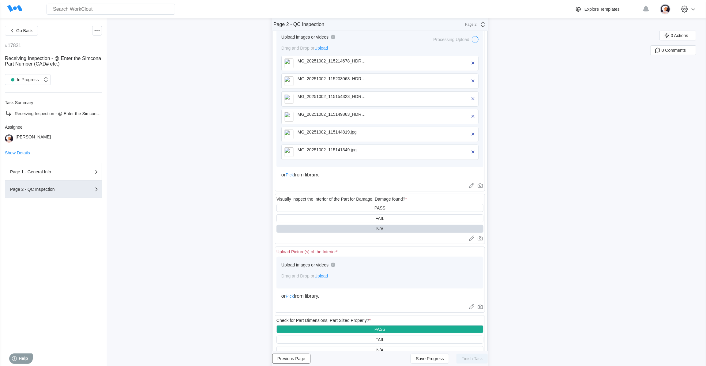
click at [321, 276] on span "Upload" at bounding box center [320, 275] width 13 height 5
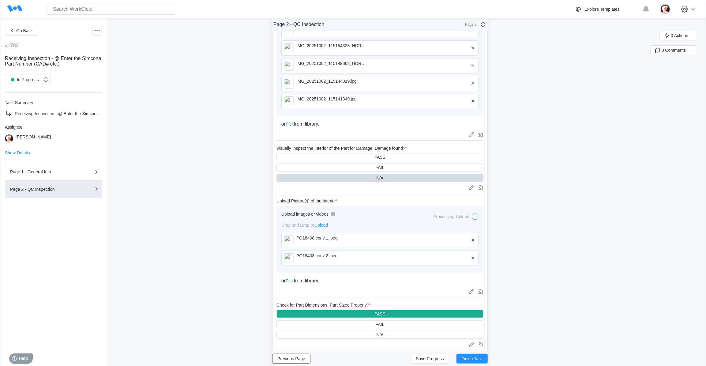
scroll to position [223, 0]
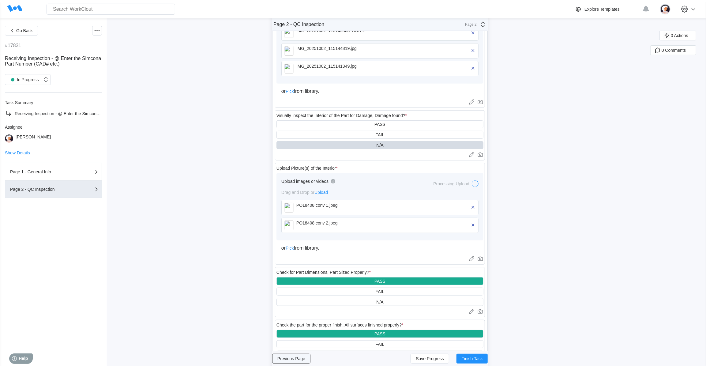
click at [305, 358] on span "Previous Page" at bounding box center [291, 358] width 28 height 4
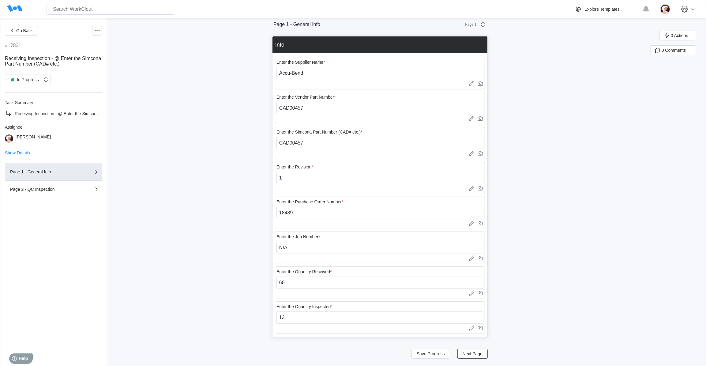
scroll to position [6, 0]
drag, startPoint x: 298, startPoint y: 213, endPoint x: 290, endPoint y: 215, distance: 8.9
click at [290, 215] on input "18489" at bounding box center [379, 213] width 207 height 12
type input "18408"
click at [468, 355] on span "Next Page" at bounding box center [472, 353] width 20 height 4
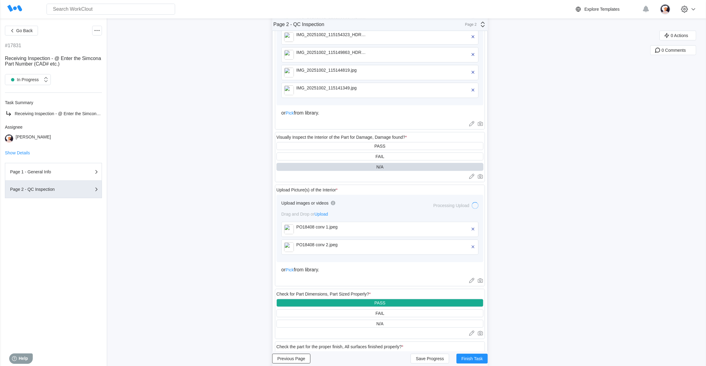
scroll to position [62, 0]
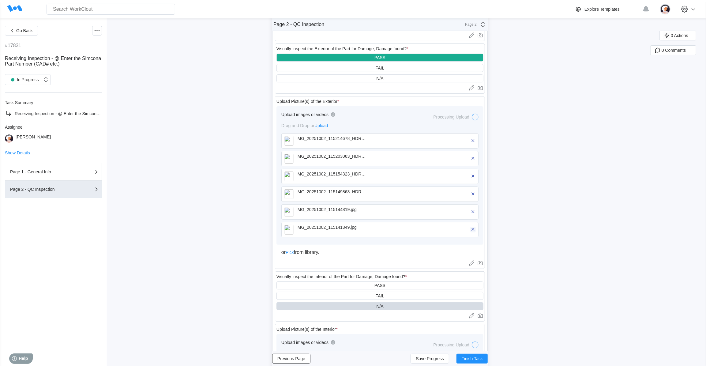
click at [474, 231] on icon "button" at bounding box center [473, 230] width 6 height 6
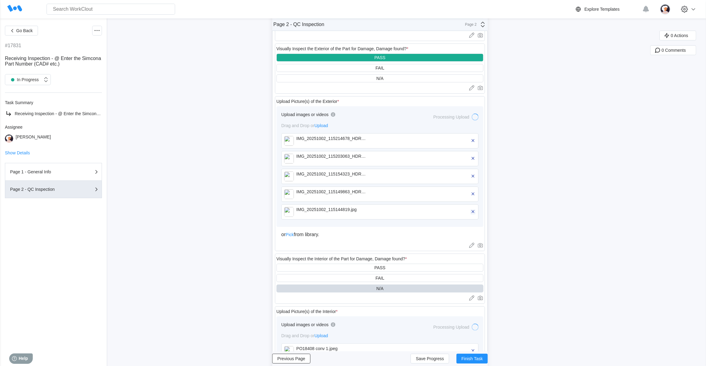
click at [476, 212] on icon "button" at bounding box center [473, 212] width 6 height 6
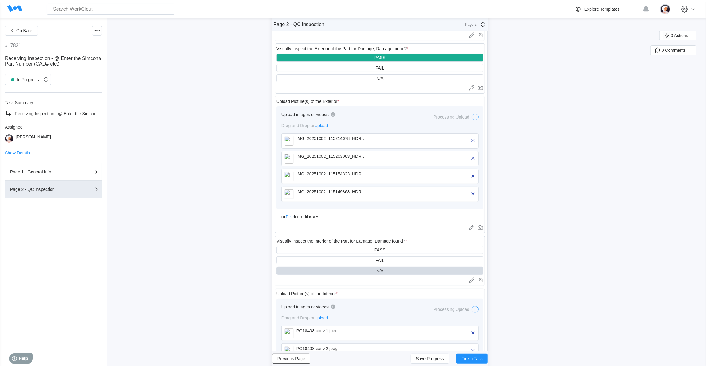
click at [476, 195] on icon "button" at bounding box center [473, 194] width 6 height 6
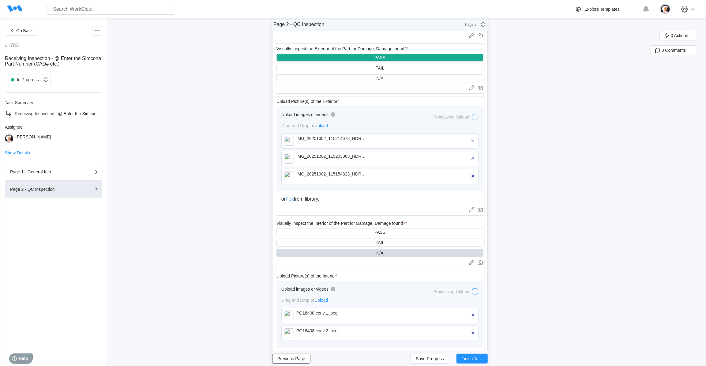
click at [475, 175] on icon "button" at bounding box center [473, 176] width 6 height 6
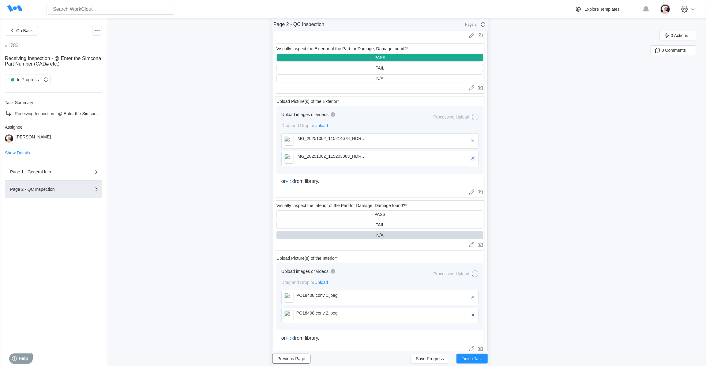
click at [474, 160] on icon "button" at bounding box center [473, 158] width 6 height 6
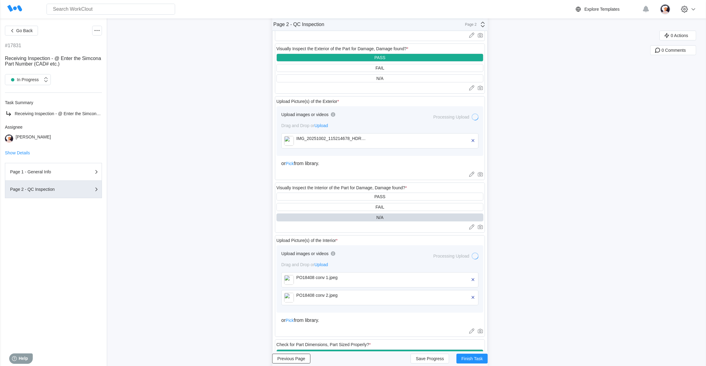
click at [474, 138] on icon "button" at bounding box center [473, 141] width 6 height 6
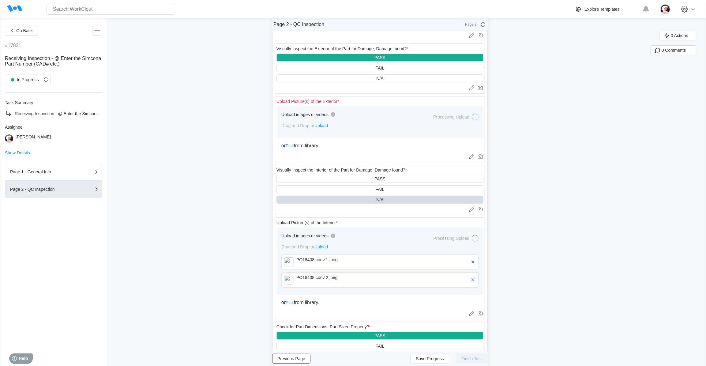
click at [474, 282] on icon "button" at bounding box center [473, 280] width 6 height 6
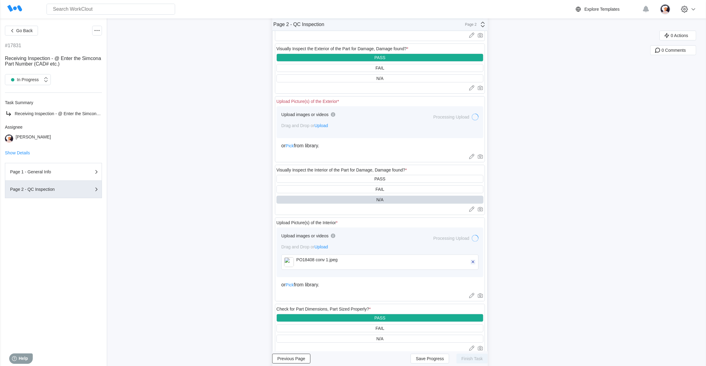
click at [475, 265] on span "button" at bounding box center [473, 262] width 6 height 6
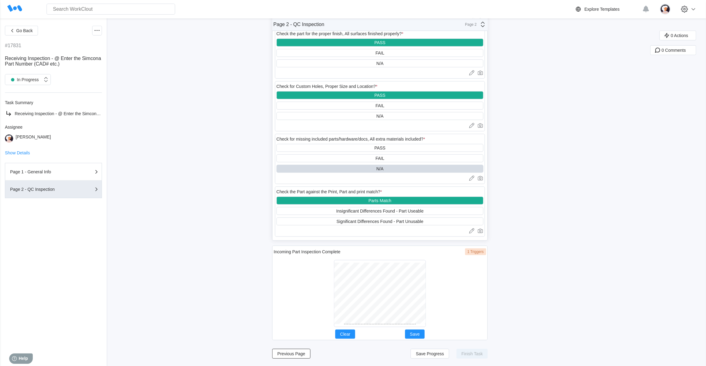
scroll to position [374, 0]
click at [429, 354] on span "Save Progress" at bounding box center [430, 353] width 28 height 4
click at [428, 354] on span "Save Progress" at bounding box center [430, 353] width 28 height 4
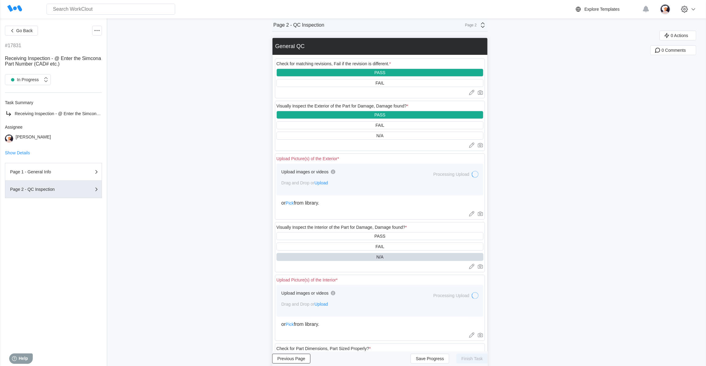
scroll to position [0, 0]
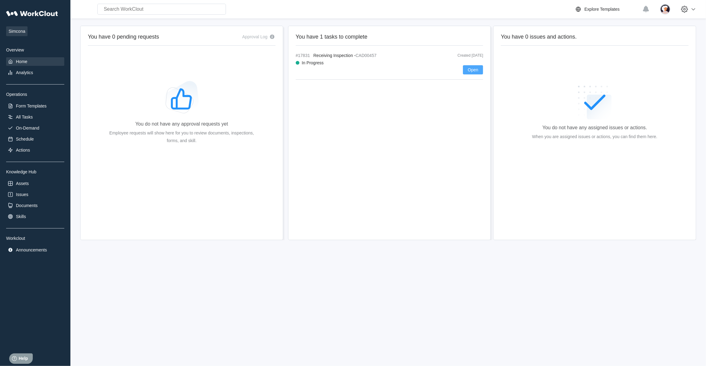
click at [465, 69] on button "Open" at bounding box center [473, 69] width 20 height 9
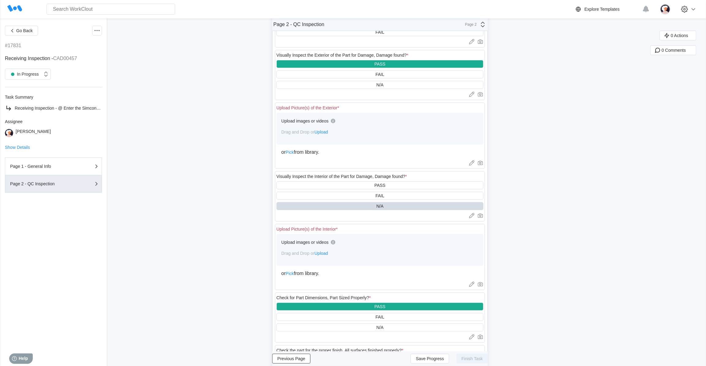
scroll to position [55, 0]
click at [325, 255] on span "Upload" at bounding box center [320, 252] width 13 height 5
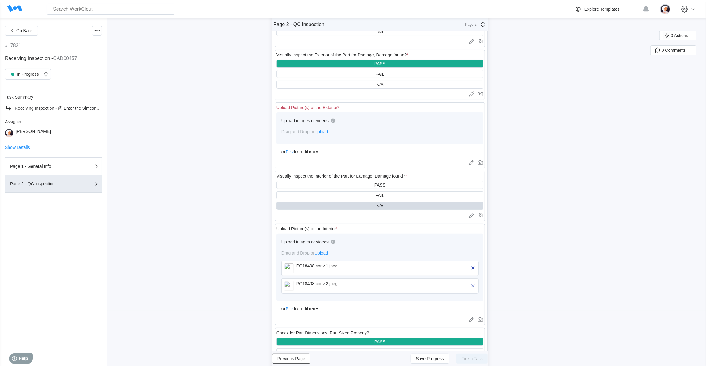
click at [320, 133] on span "Upload" at bounding box center [320, 131] width 13 height 5
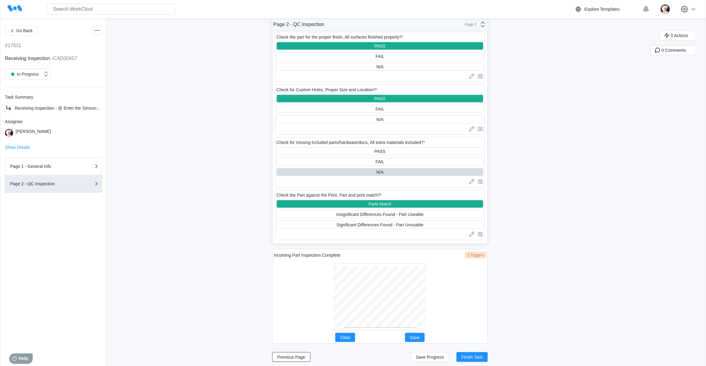
scroll to position [515, 0]
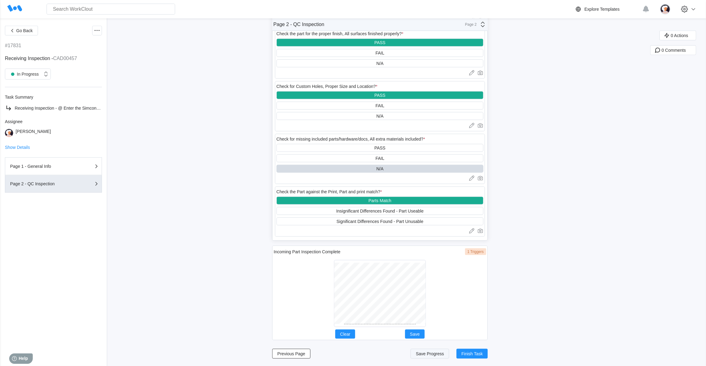
click at [431, 354] on span "Save Progress" at bounding box center [430, 353] width 28 height 4
click at [473, 354] on span "Finish Task" at bounding box center [471, 353] width 21 height 4
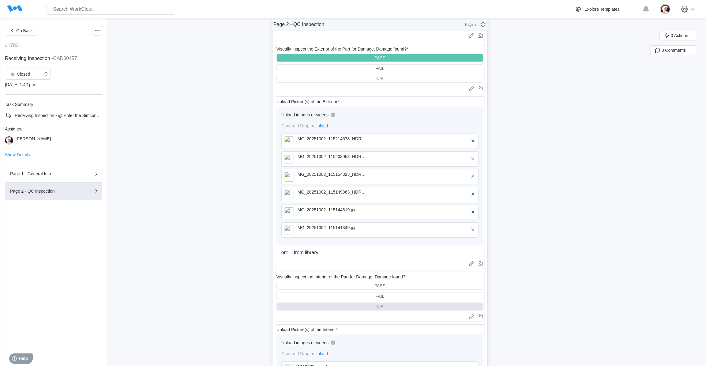
scroll to position [0, 0]
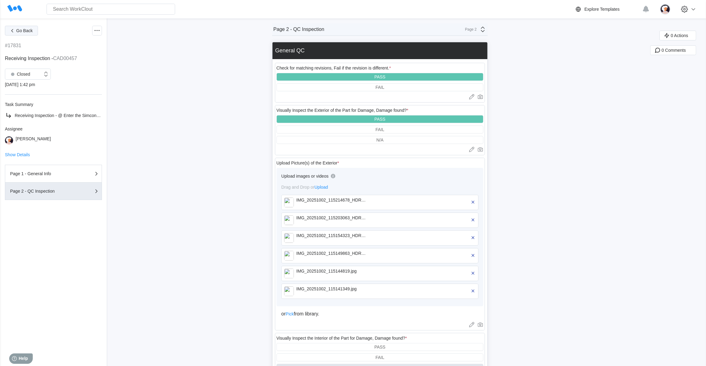
click at [11, 31] on icon "button" at bounding box center [12, 30] width 7 height 7
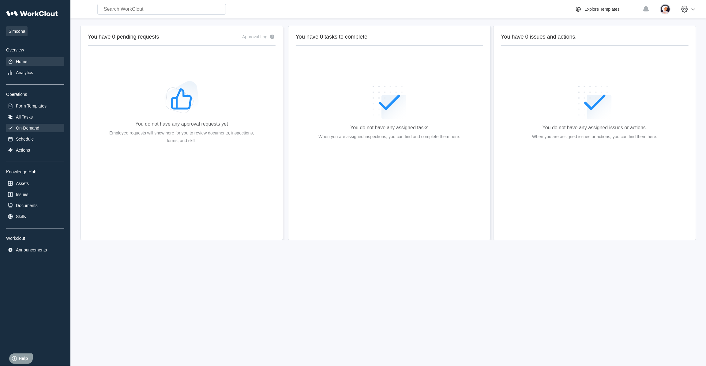
click at [22, 129] on div "On-Demand" at bounding box center [27, 127] width 23 height 5
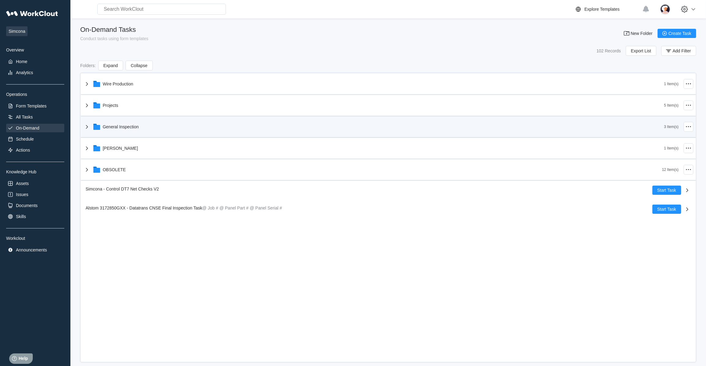
click at [88, 126] on icon at bounding box center [86, 126] width 7 height 7
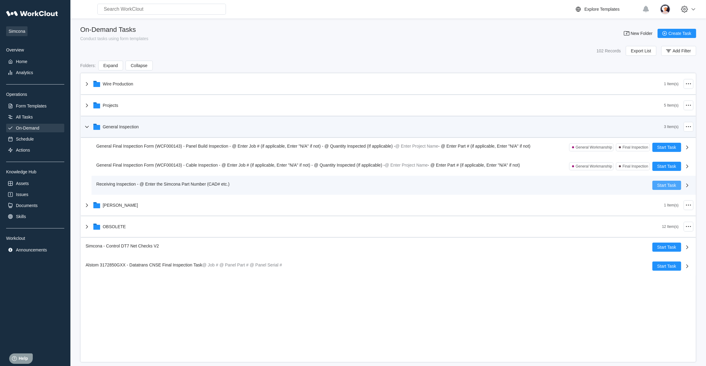
click at [660, 184] on span "Start Task" at bounding box center [666, 185] width 19 height 4
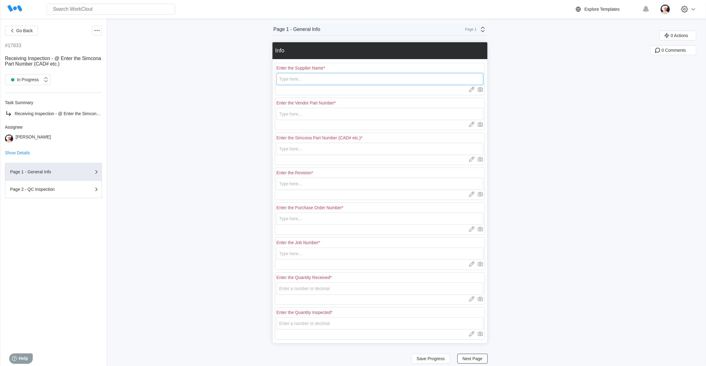
click at [374, 79] on input "text" at bounding box center [379, 79] width 207 height 12
type input "Accu-Bend"
type input "CAD00457"
type input "1"
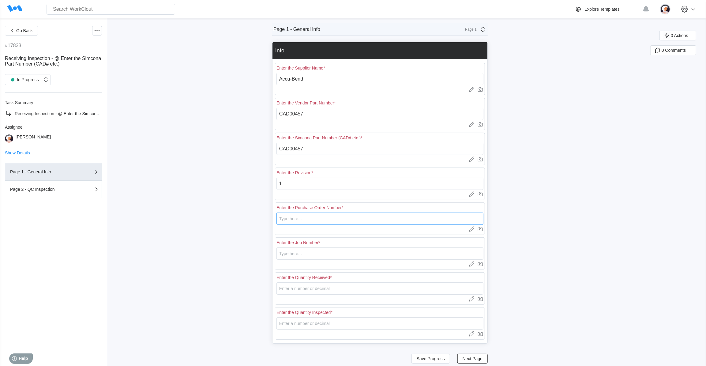
type input "18377"
type input "N/A"
type input "20"
type input "5"
drag, startPoint x: 305, startPoint y: 116, endPoint x: 259, endPoint y: 116, distance: 46.5
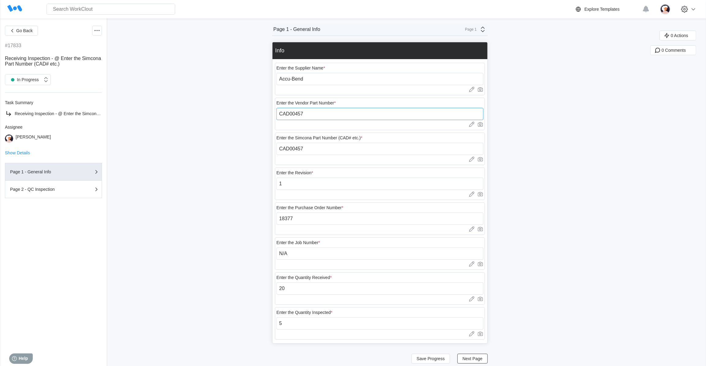
click at [259, 116] on div "Go Back #17833 Receiving Inspection - @ Enter the Simcona Part Number (CAD# etc…" at bounding box center [353, 194] width 706 height 353
type input "DT16901"
drag, startPoint x: 310, startPoint y: 149, endPoint x: 272, endPoint y: 148, distance: 37.7
click at [272, 148] on div "Go Back #17833 Receiving Inspection - @ Enter the Simcona Part Number (CAD# etc…" at bounding box center [353, 194] width 706 height 353
type input "DT16901"
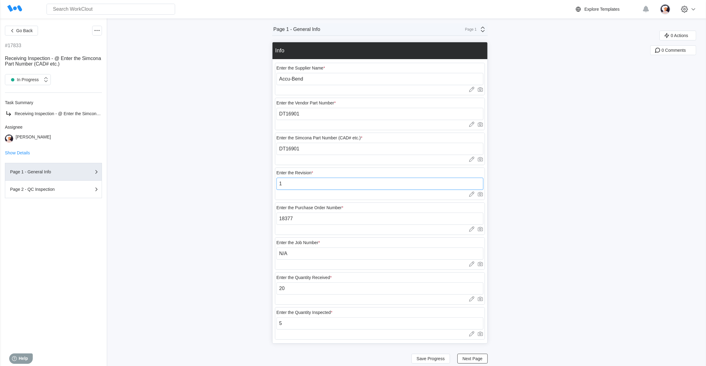
click at [288, 185] on input "1" at bounding box center [379, 184] width 207 height 12
click at [275, 215] on div "Enter the Supplier Name * Accu-Bend Upload images or videos to this field Drag …" at bounding box center [379, 201] width 215 height 284
drag, startPoint x: 302, startPoint y: 220, endPoint x: 277, endPoint y: 218, distance: 24.6
click at [274, 218] on div "Info Enter the Supplier Name * Accu-Bend Upload images or videos to this field …" at bounding box center [379, 192] width 215 height 301
type input "18489"
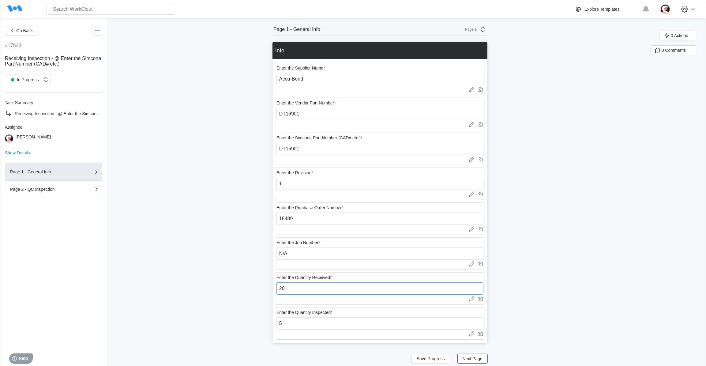
drag, startPoint x: 289, startPoint y: 288, endPoint x: 277, endPoint y: 288, distance: 11.6
click at [277, 288] on div "Enter the Quantity Received * 20 Upload images or videos to this field Drag and…" at bounding box center [380, 288] width 210 height 32
type input "125"
drag, startPoint x: 287, startPoint y: 323, endPoint x: 276, endPoint y: 323, distance: 11.3
click at [276, 323] on div "Enter the Supplier Name * Accu-Bend Upload images or videos to this field Drag …" at bounding box center [379, 201] width 215 height 284
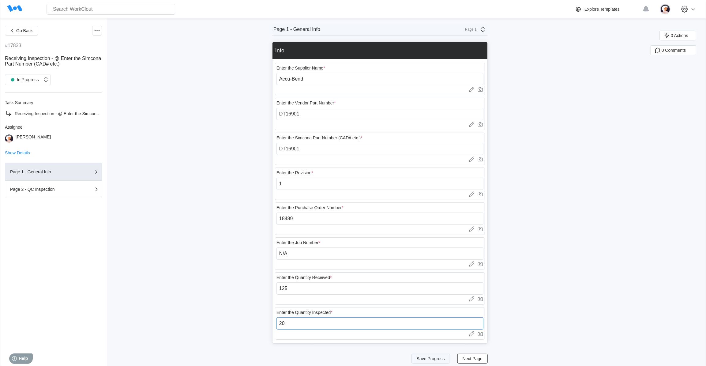
type input "20"
click at [427, 358] on span "Save Progress" at bounding box center [431, 358] width 28 height 4
click at [23, 33] on button "Go Back" at bounding box center [21, 31] width 33 height 10
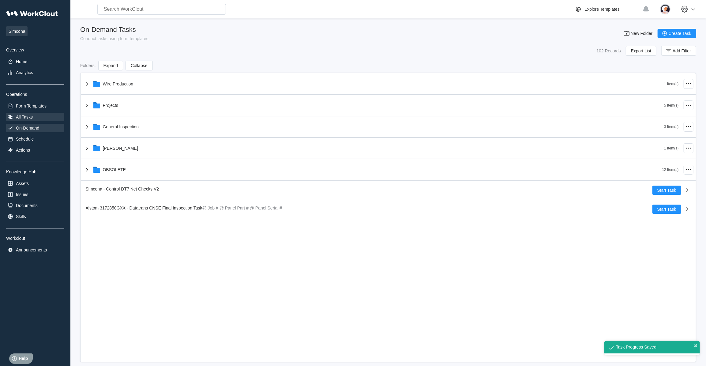
click at [31, 116] on div "All Tasks" at bounding box center [24, 116] width 17 height 5
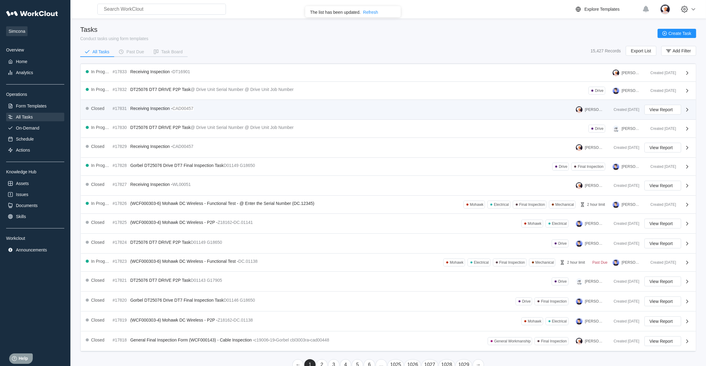
click at [135, 109] on span "Receiving Inspection -" at bounding box center [151, 108] width 42 height 5
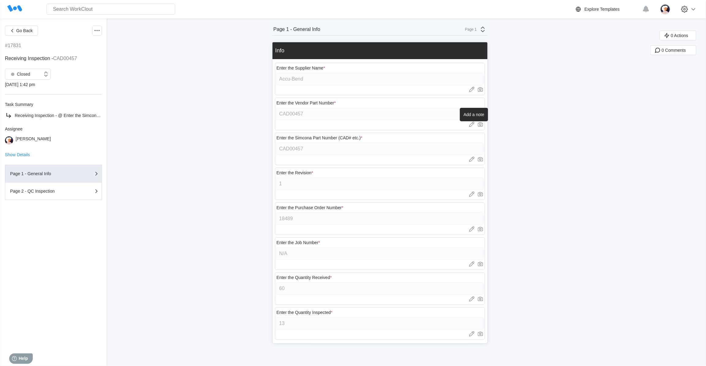
click at [475, 125] on icon at bounding box center [472, 124] width 6 height 6
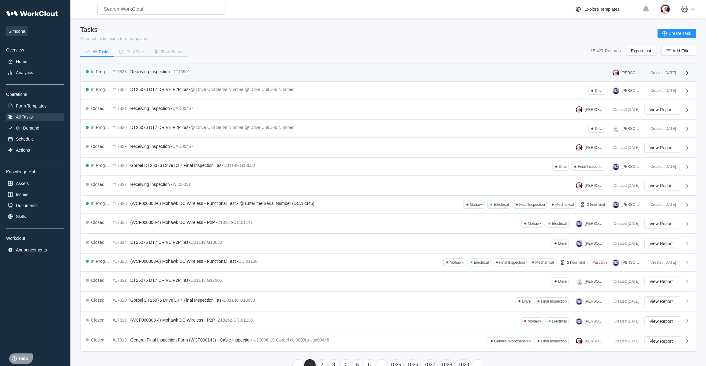
click at [131, 71] on span "Receiving Inspection -" at bounding box center [151, 71] width 42 height 5
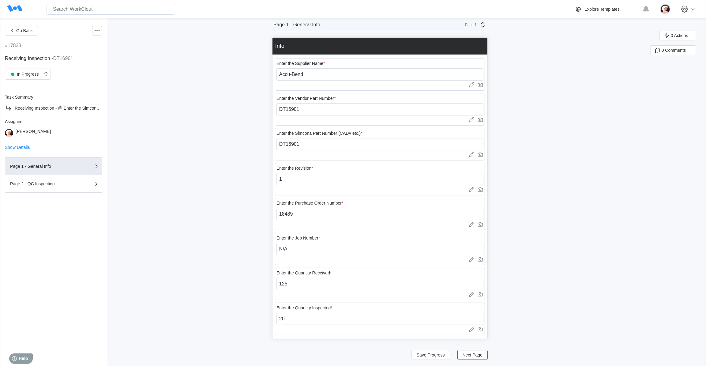
scroll to position [6, 0]
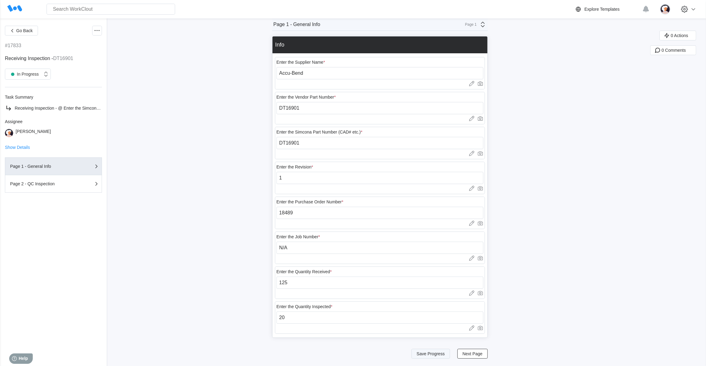
click at [432, 353] on span "Save Progress" at bounding box center [431, 353] width 28 height 4
click at [473, 355] on span "Next Page" at bounding box center [472, 353] width 20 height 4
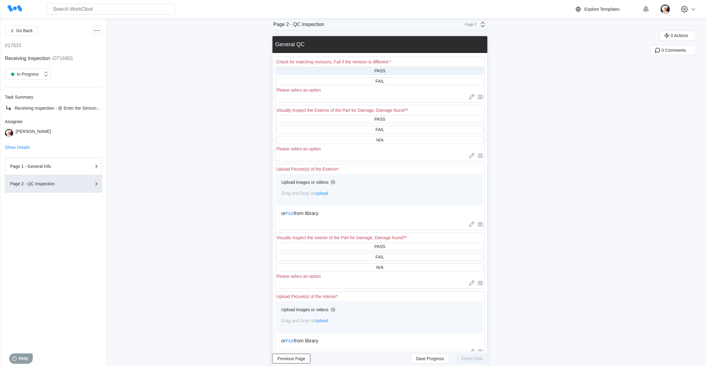
click at [370, 70] on div "PASS" at bounding box center [379, 71] width 207 height 8
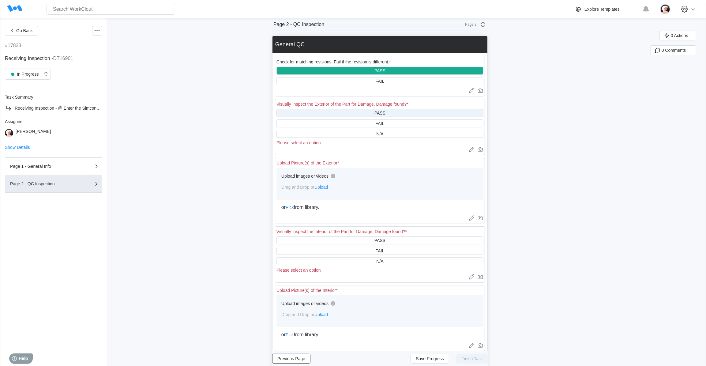
click at [373, 112] on div "PASS" at bounding box center [379, 113] width 207 height 8
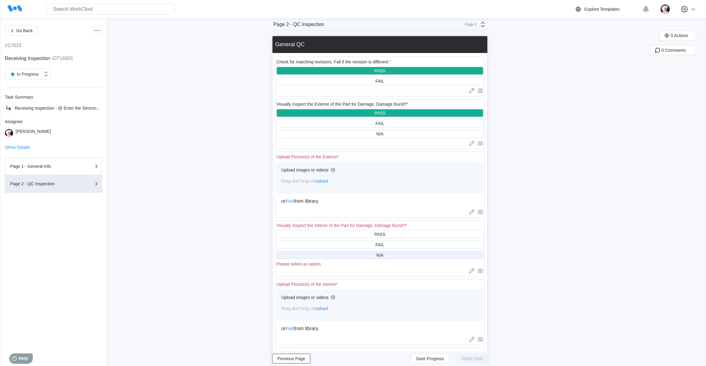
click at [356, 256] on div "N/A" at bounding box center [379, 255] width 207 height 8
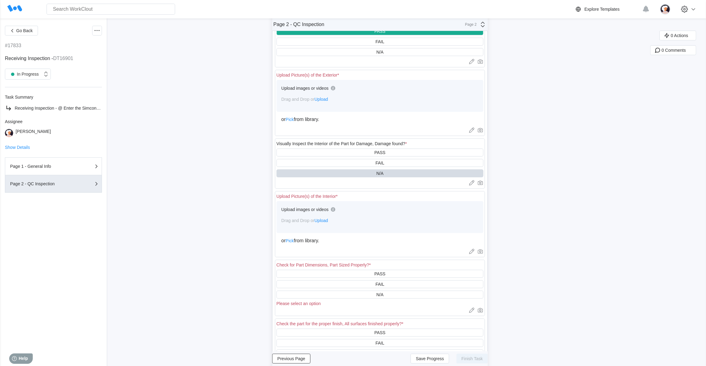
scroll to position [117, 0]
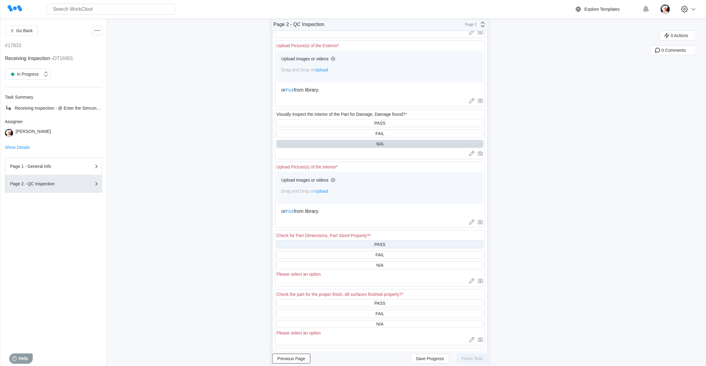
click at [350, 244] on div "PASS" at bounding box center [379, 244] width 207 height 8
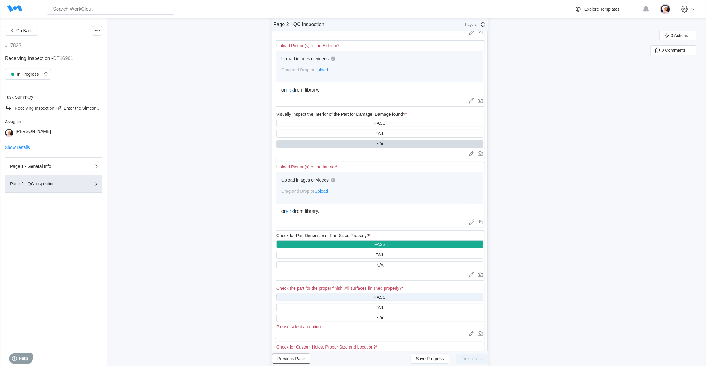
click at [349, 299] on div "PASS" at bounding box center [379, 297] width 207 height 8
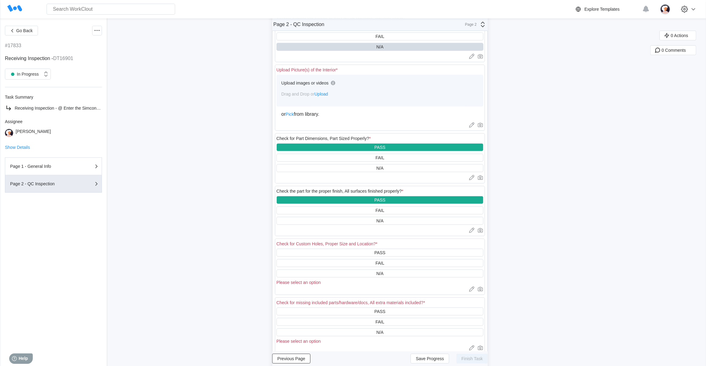
scroll to position [229, 0]
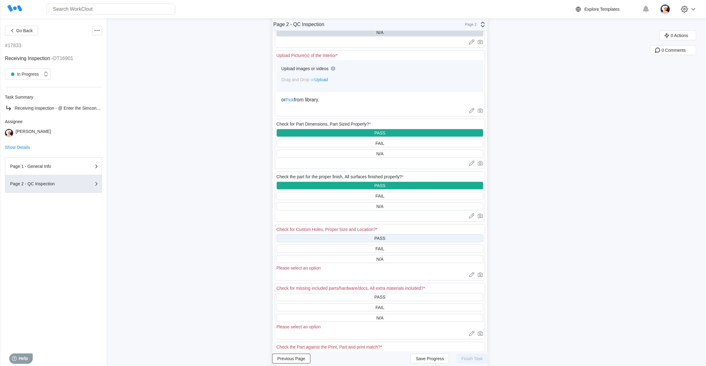
click at [340, 242] on div "PASS" at bounding box center [379, 238] width 207 height 8
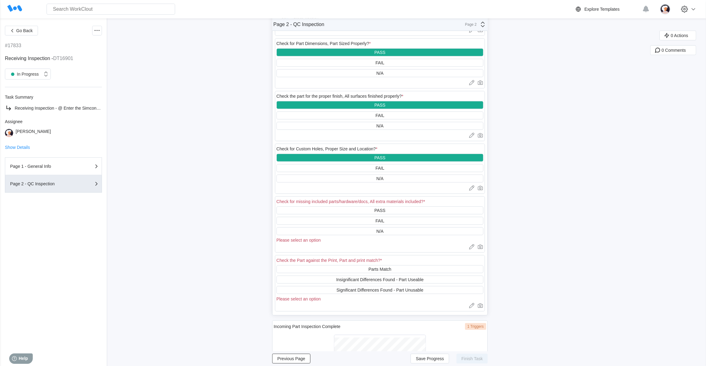
scroll to position [312, 0]
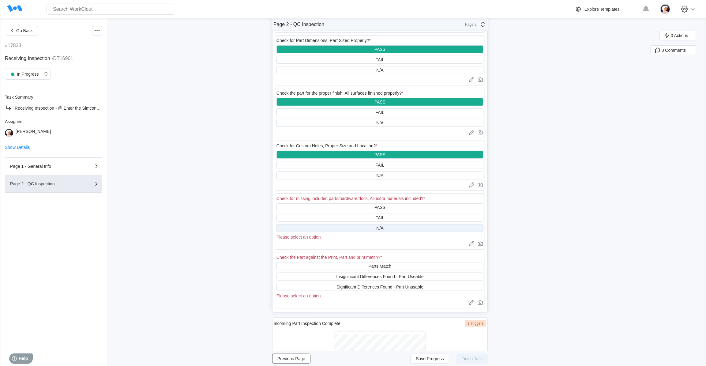
click at [345, 232] on div "N/A" at bounding box center [379, 228] width 207 height 8
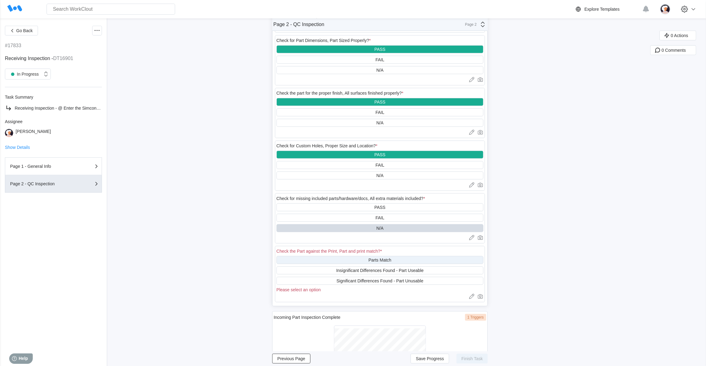
click at [347, 264] on div "Parts Match" at bounding box center [379, 260] width 207 height 8
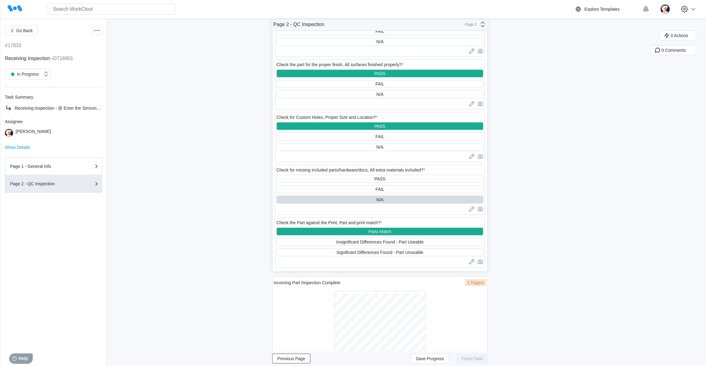
scroll to position [374, 0]
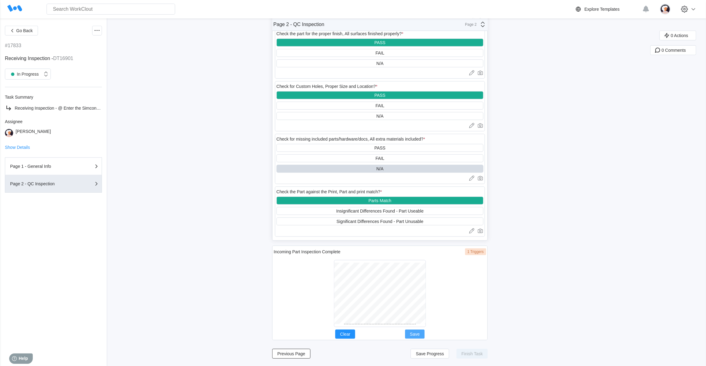
drag, startPoint x: 416, startPoint y: 333, endPoint x: 416, endPoint y: 330, distance: 3.4
click at [416, 333] on span "Save" at bounding box center [415, 334] width 10 height 4
click at [428, 354] on span "Save Progress" at bounding box center [430, 353] width 28 height 4
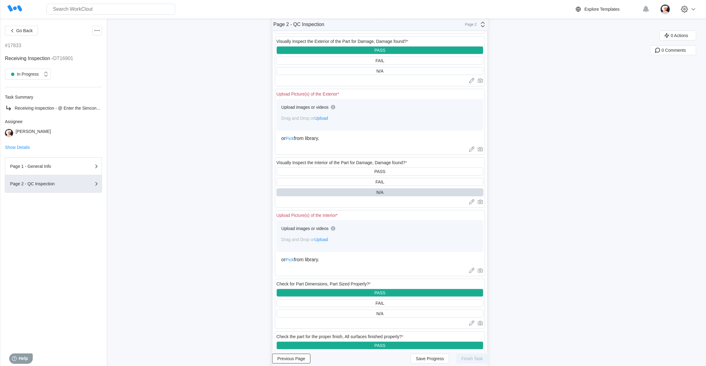
scroll to position [68, 0]
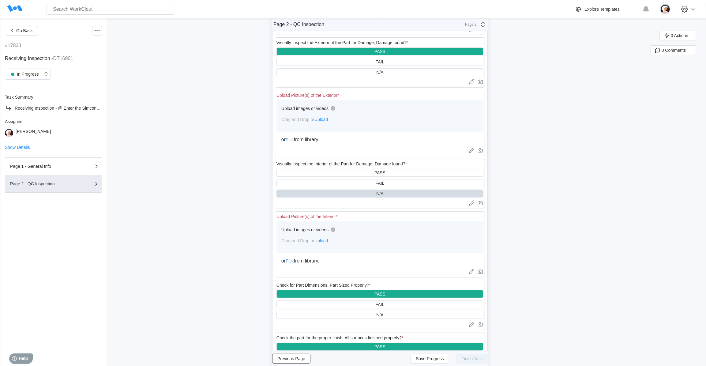
click at [319, 119] on span "Upload" at bounding box center [320, 119] width 13 height 5
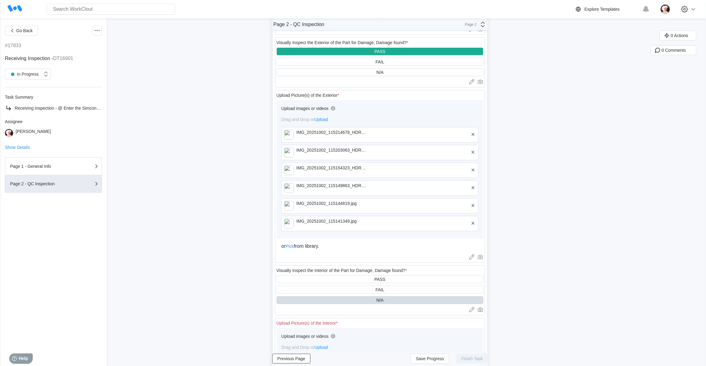
scroll to position [123, 0]
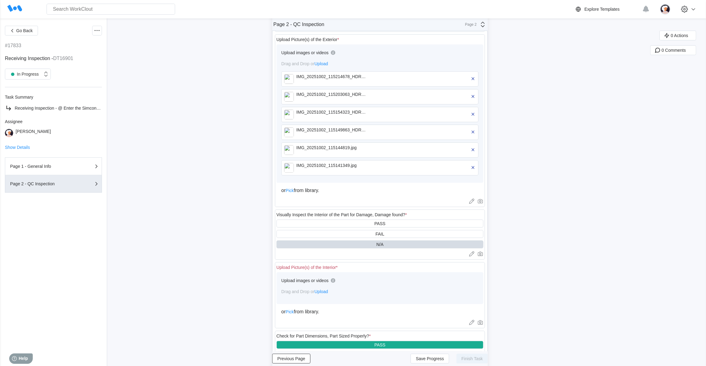
click at [327, 292] on span "Upload" at bounding box center [320, 291] width 13 height 5
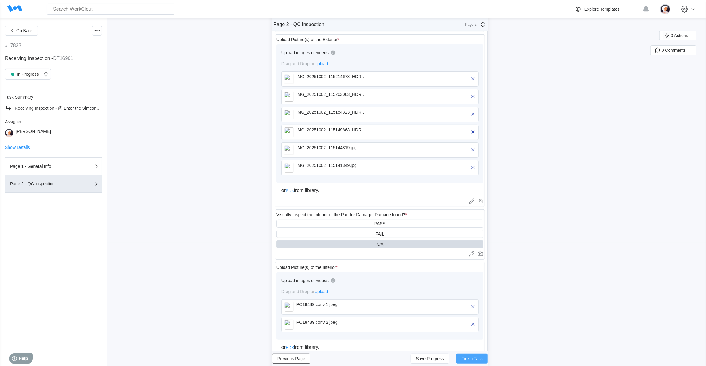
click at [470, 356] on span "Finish Task" at bounding box center [471, 358] width 21 height 4
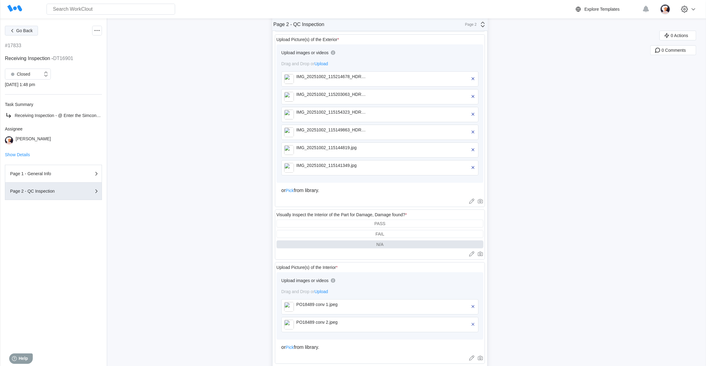
click at [11, 31] on icon "button" at bounding box center [12, 30] width 7 height 7
